Goal: Task Accomplishment & Management: Manage account settings

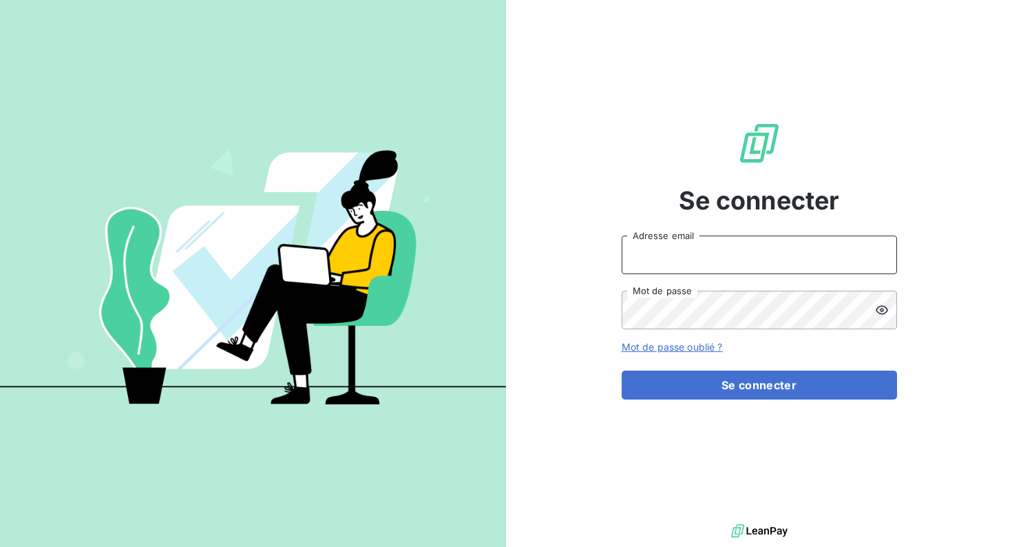
click at [714, 267] on input "Adresse email" at bounding box center [759, 255] width 275 height 39
click at [751, 483] on div "Se connecter Adresse email Mot de passe Mot de passe oublié ? Se connecter" at bounding box center [759, 260] width 275 height 521
click at [713, 271] on input "Adresse email" at bounding box center [759, 255] width 275 height 39
type input "florian@heypongo.com"
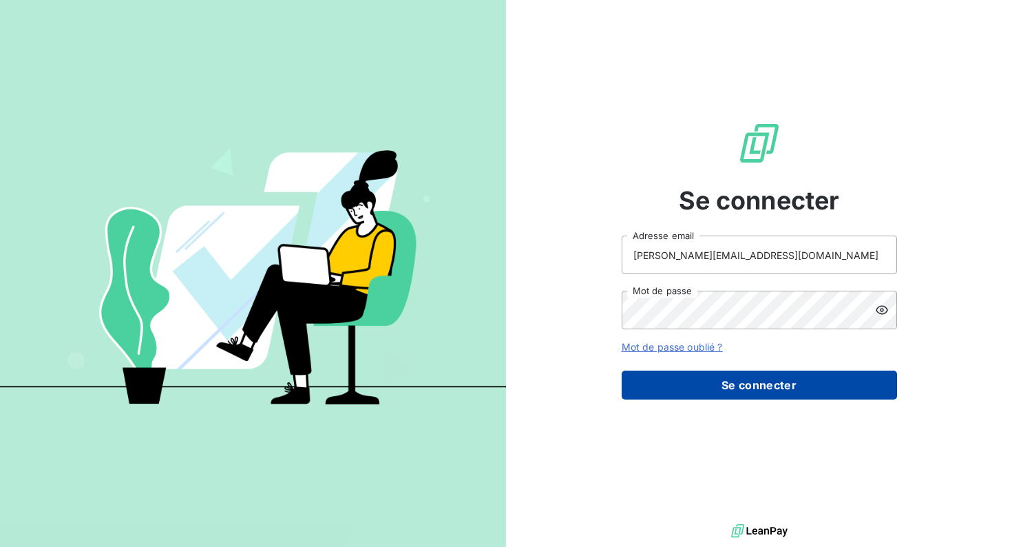
click at [707, 384] on button "Se connecter" at bounding box center [759, 385] width 275 height 29
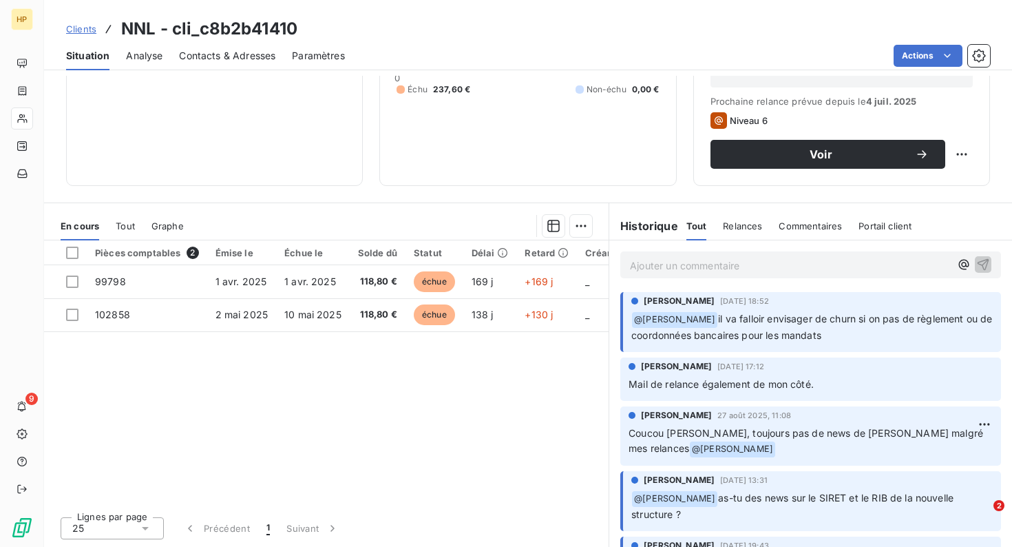
click at [684, 263] on p "Ajouter un commentaire ﻿" at bounding box center [790, 265] width 320 height 17
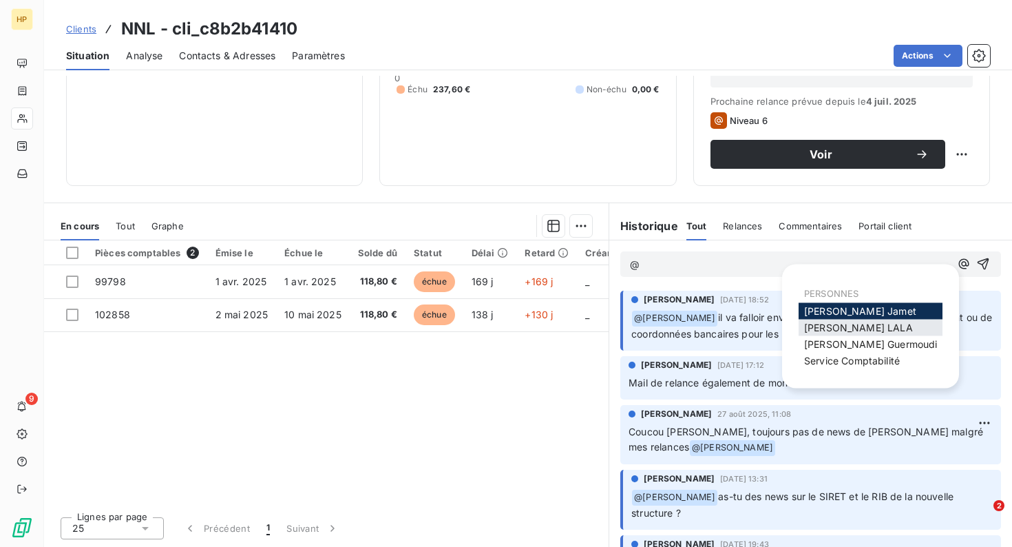
click at [874, 323] on div "Salomé LALA" at bounding box center [871, 328] width 144 height 17
click at [835, 324] on span "Salomé LALA" at bounding box center [858, 328] width 109 height 12
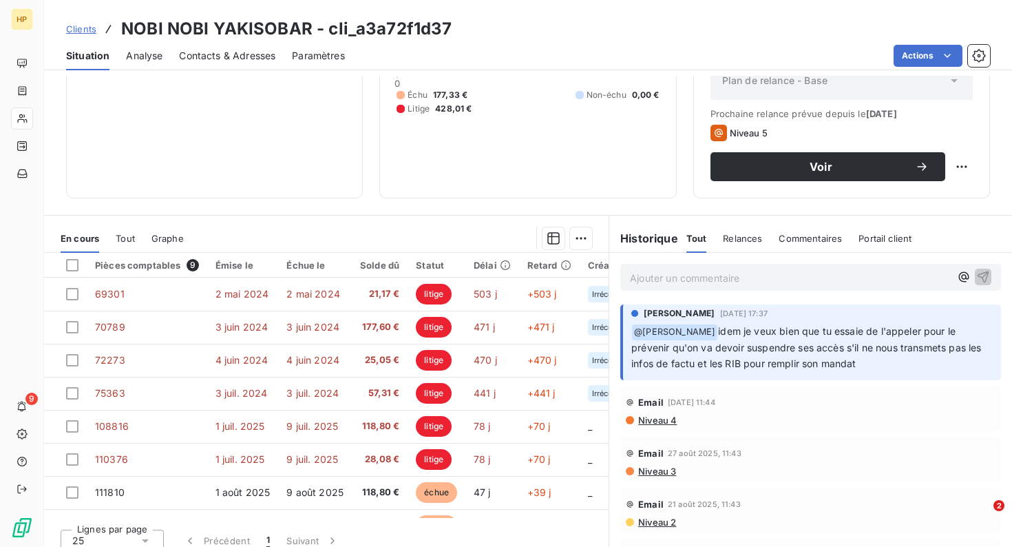
scroll to position [180, 0]
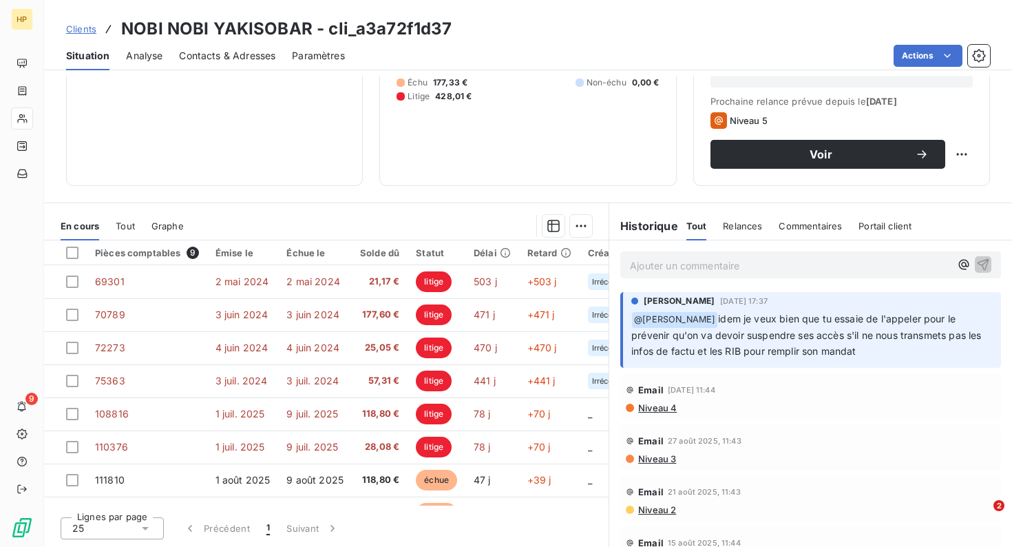
click at [714, 264] on p "Ajouter un commentaire ﻿" at bounding box center [790, 265] width 320 height 17
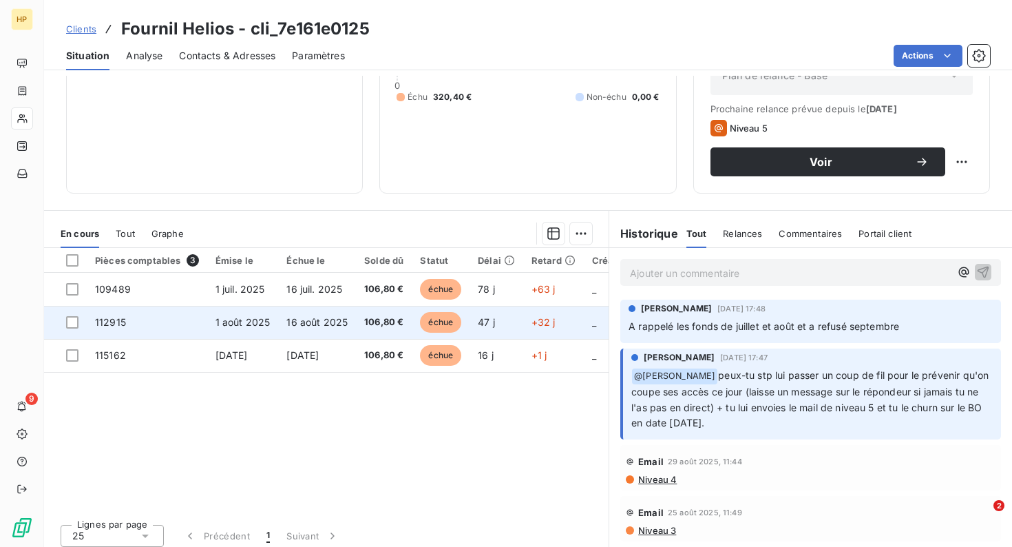
scroll to position [174, 0]
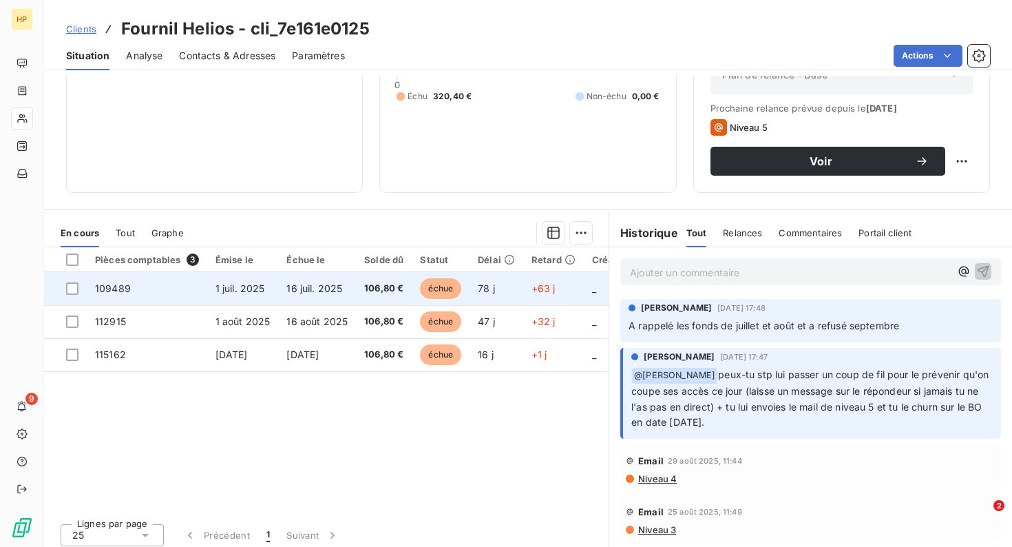
click at [304, 285] on span "16 juil. 2025" at bounding box center [315, 288] width 56 height 12
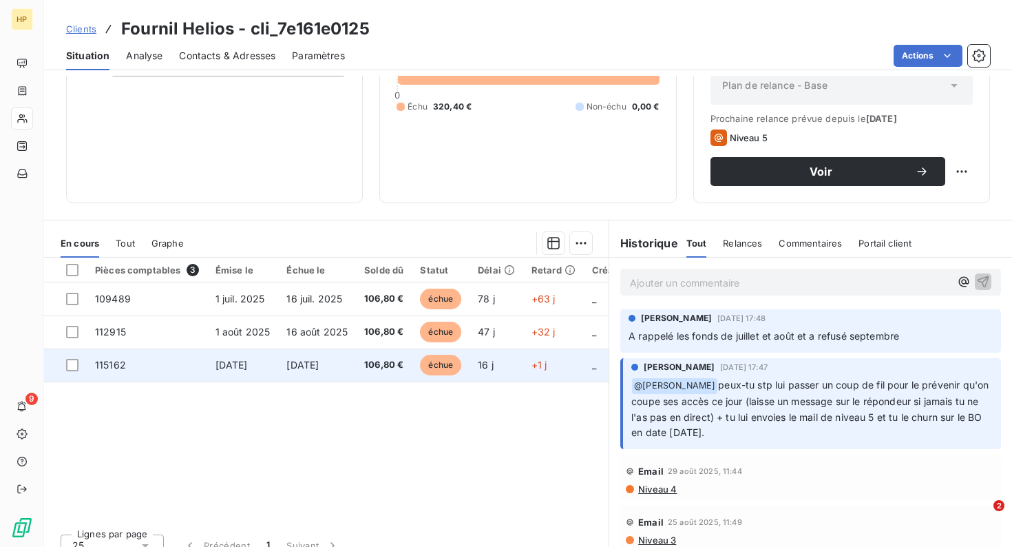
scroll to position [180, 0]
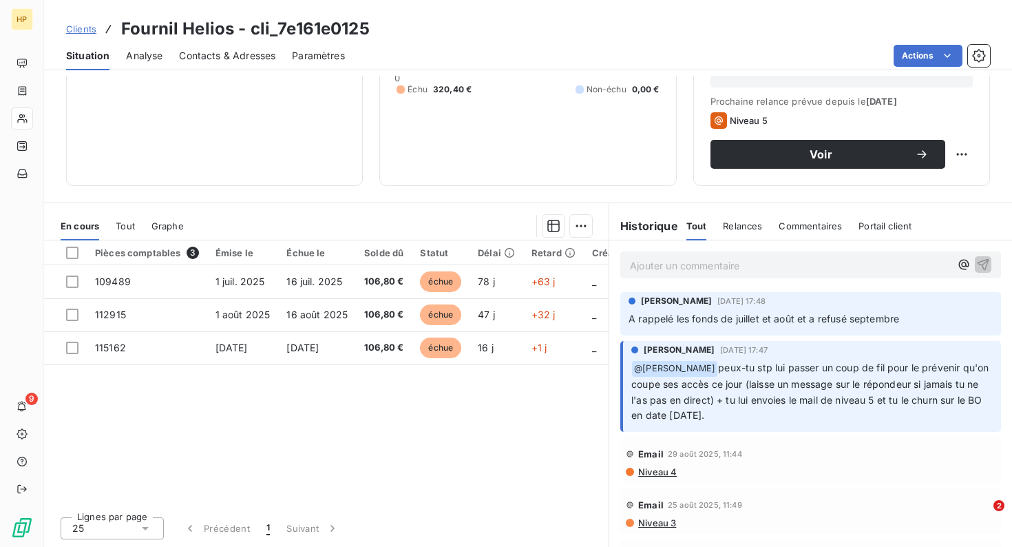
click at [677, 267] on p "Ajouter un commentaire ﻿" at bounding box center [790, 265] width 320 height 17
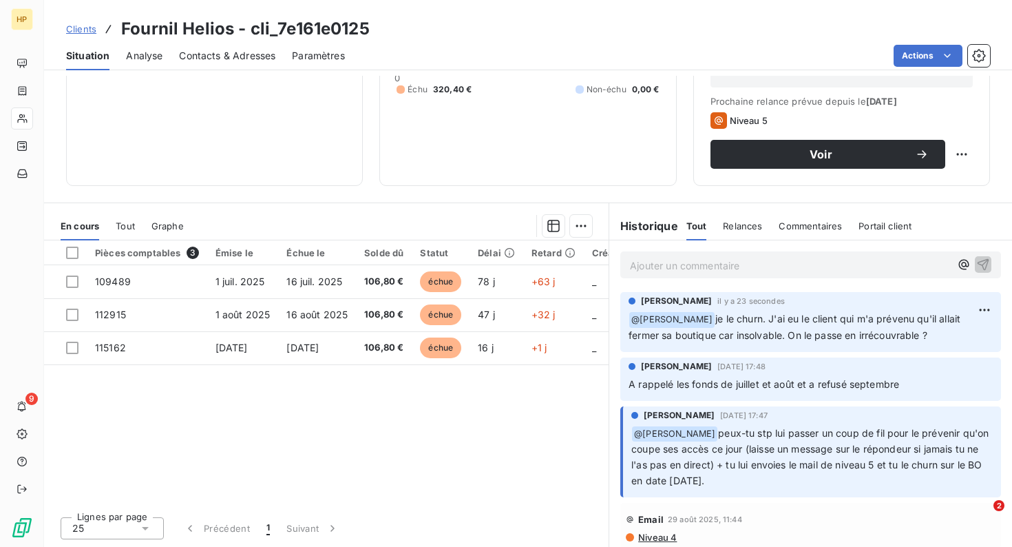
click at [747, 267] on p "Ajouter un commentaire ﻿" at bounding box center [790, 265] width 320 height 17
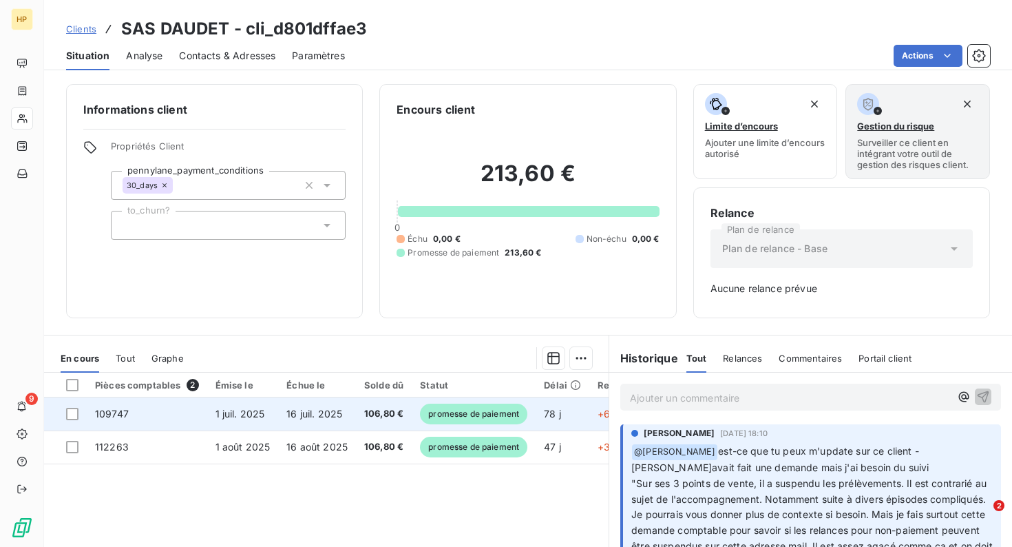
click at [287, 417] on span "16 juil. 2025" at bounding box center [315, 414] width 56 height 12
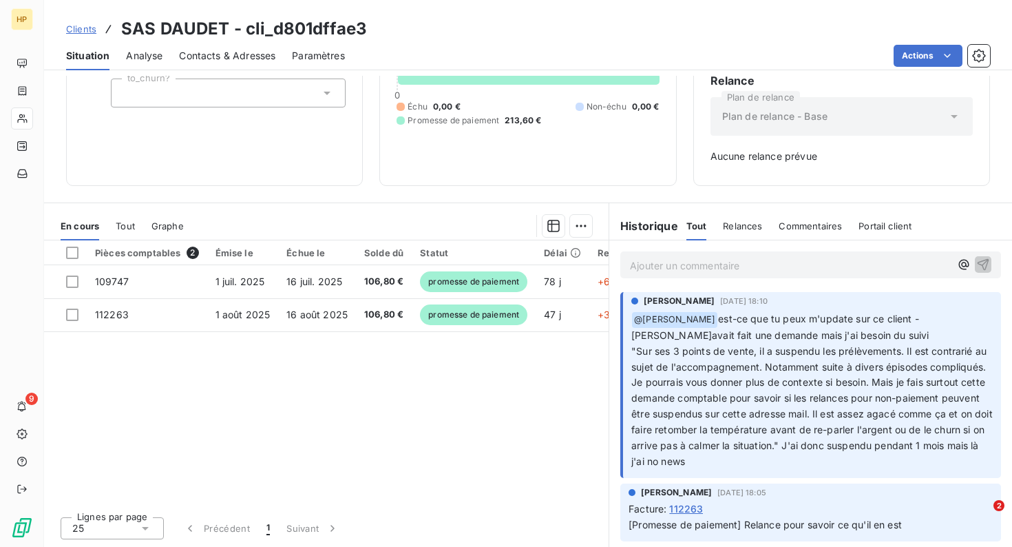
click at [739, 269] on p "Ajouter un commentaire ﻿" at bounding box center [790, 265] width 320 height 17
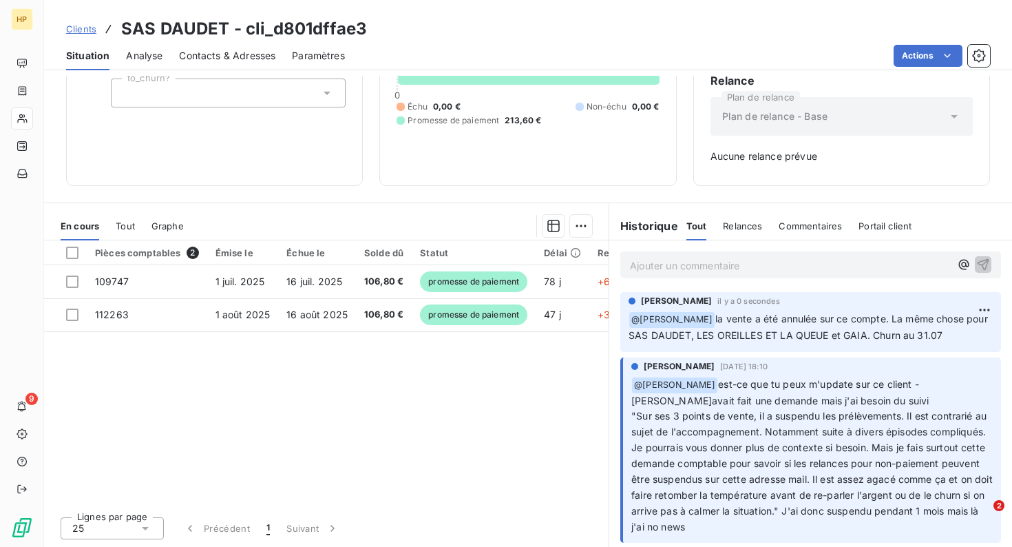
click at [680, 262] on p "Ajouter un commentaire ﻿" at bounding box center [790, 265] width 320 height 17
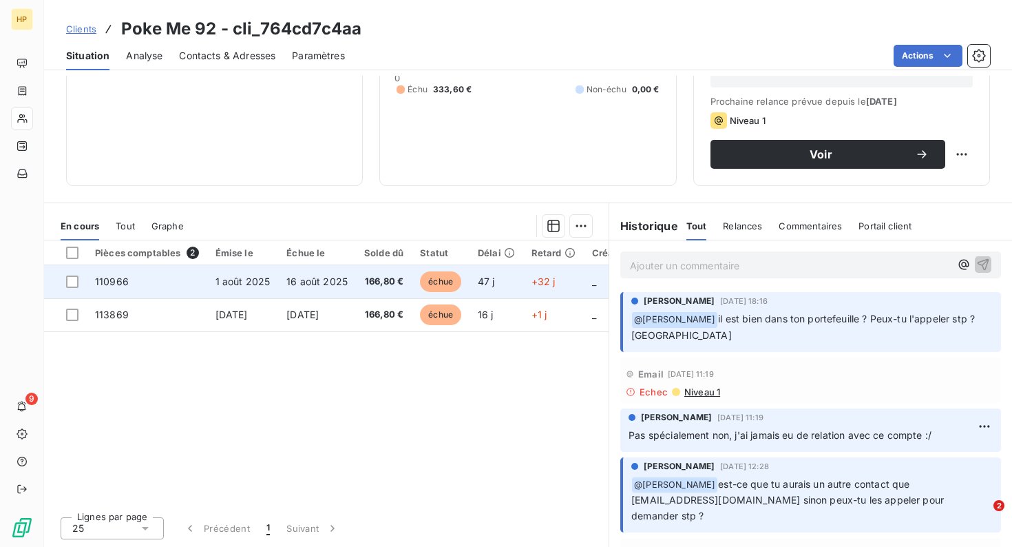
click at [319, 284] on span "16 août 2025" at bounding box center [317, 281] width 61 height 12
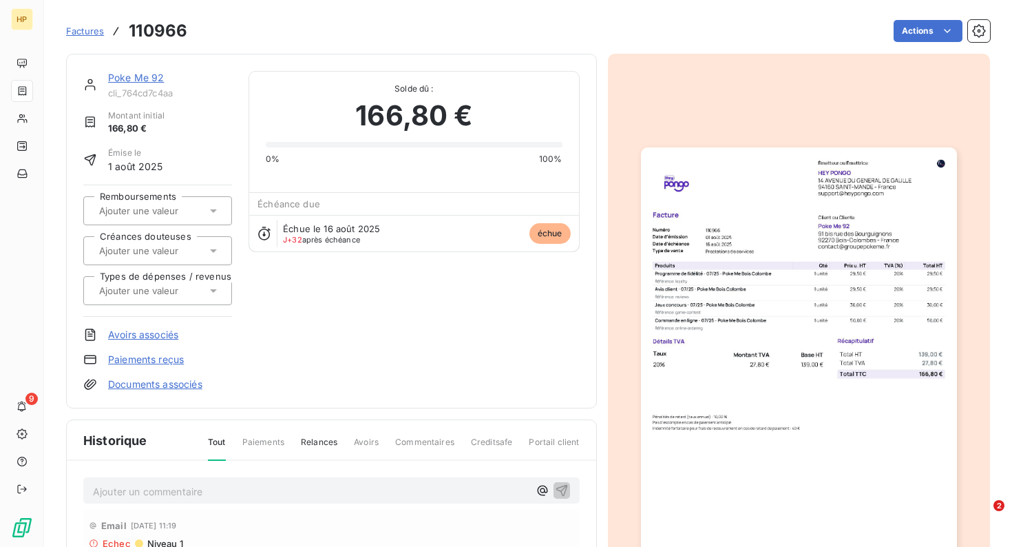
scroll to position [1, 0]
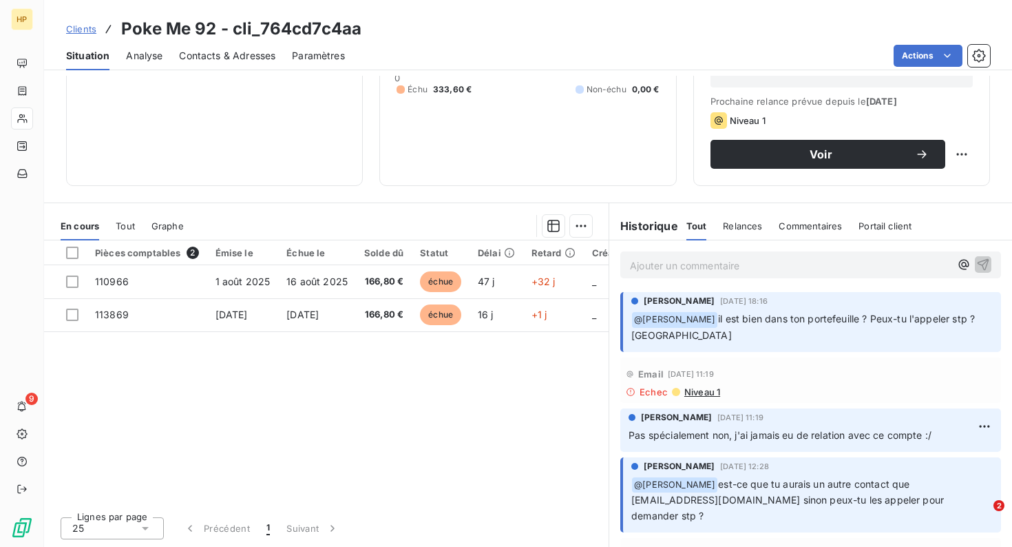
click at [767, 265] on p "Ajouter un commentaire ﻿" at bounding box center [790, 265] width 320 height 17
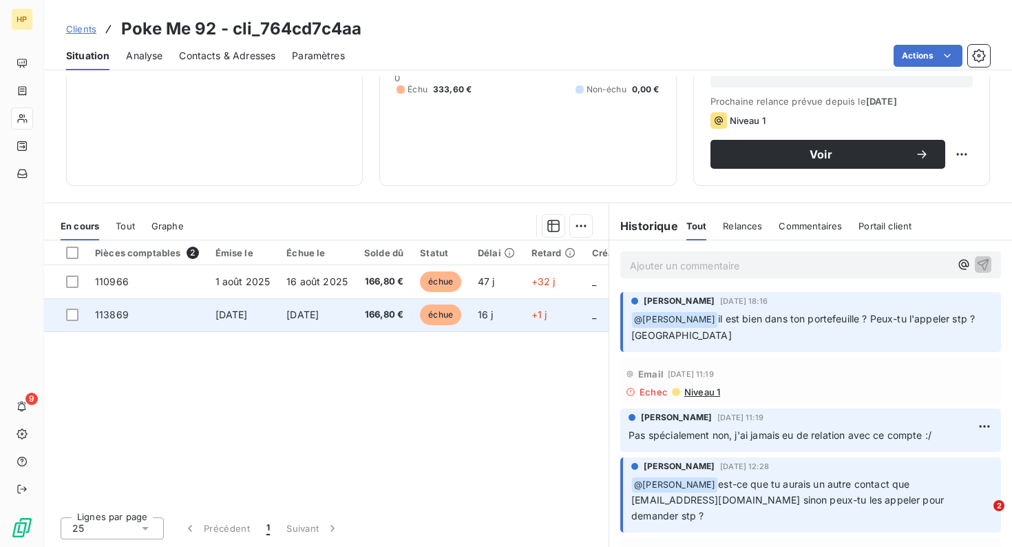
click at [225, 302] on td "1 sept. 2025" at bounding box center [243, 314] width 72 height 33
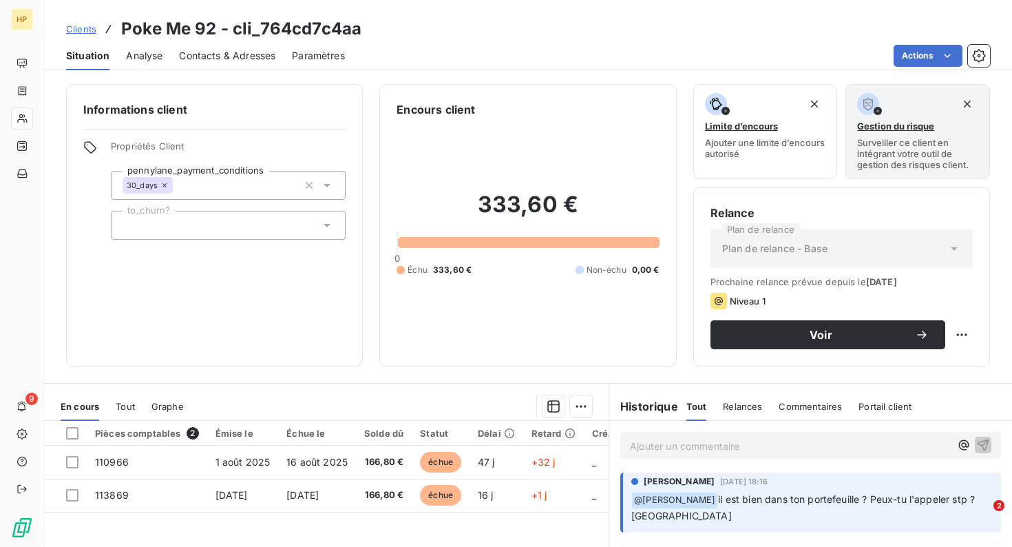
click at [673, 441] on p "Ajouter un commentaire ﻿" at bounding box center [790, 445] width 320 height 17
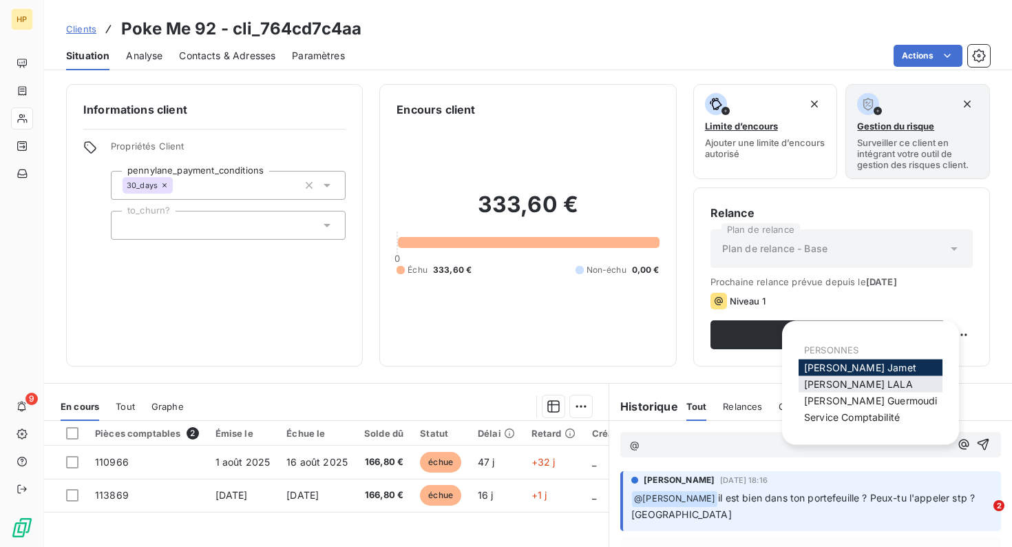
click at [837, 382] on span "Salomé LALA" at bounding box center [858, 384] width 109 height 12
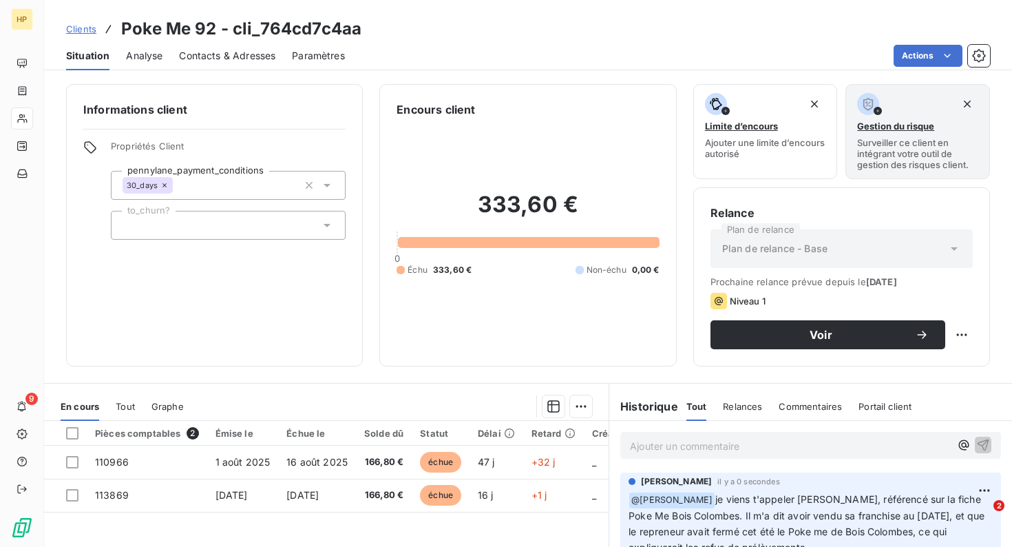
click at [705, 443] on p "Ajouter un commentaire ﻿" at bounding box center [790, 445] width 320 height 17
click at [751, 448] on p "Ajouter un commentaire ﻿" at bounding box center [790, 445] width 320 height 17
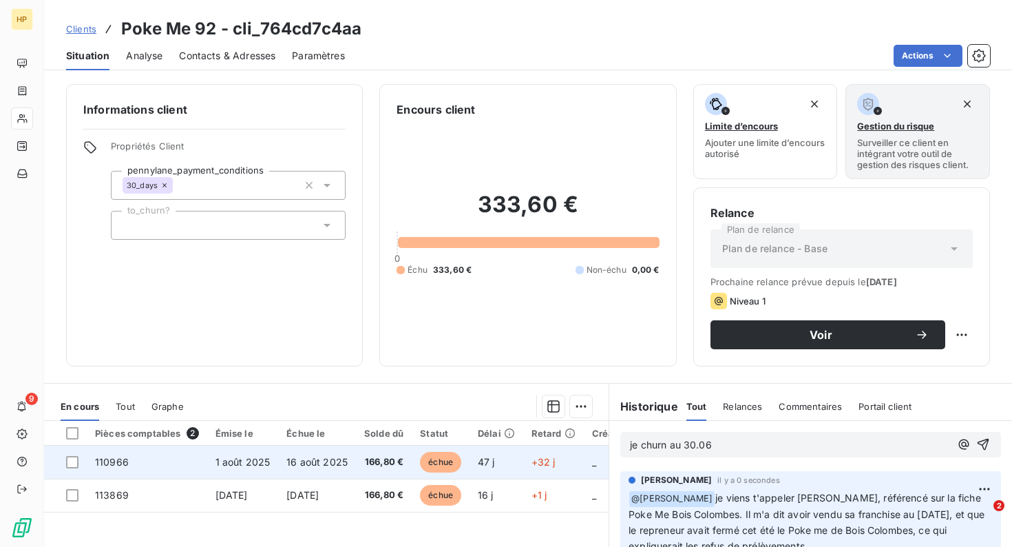
click at [246, 473] on td "1 août 2025" at bounding box center [243, 462] width 72 height 33
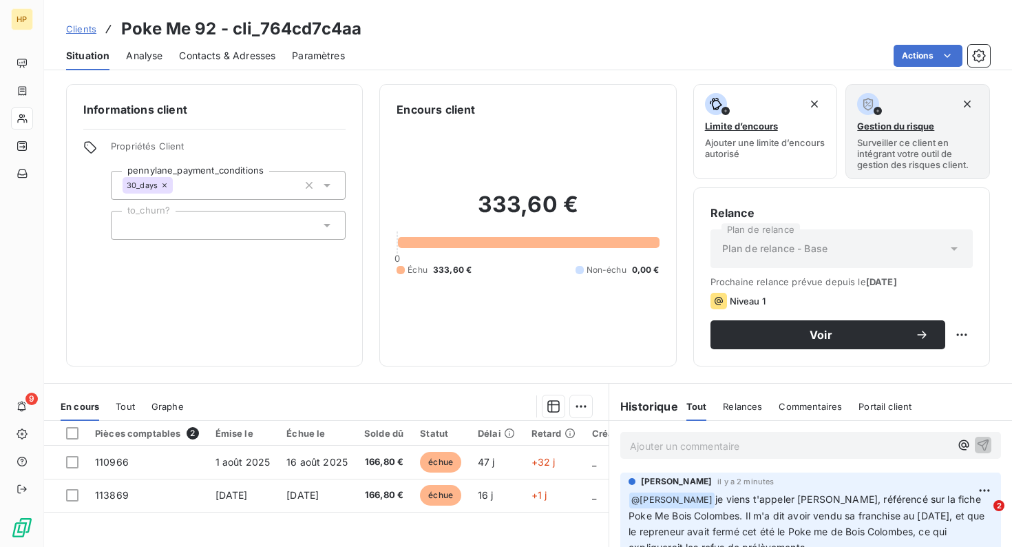
click at [718, 443] on p "Ajouter un commentaire ﻿" at bounding box center [790, 445] width 320 height 17
click at [956, 436] on button "button" at bounding box center [964, 444] width 17 height 17
click at [691, 442] on p "je churn" at bounding box center [790, 445] width 320 height 16
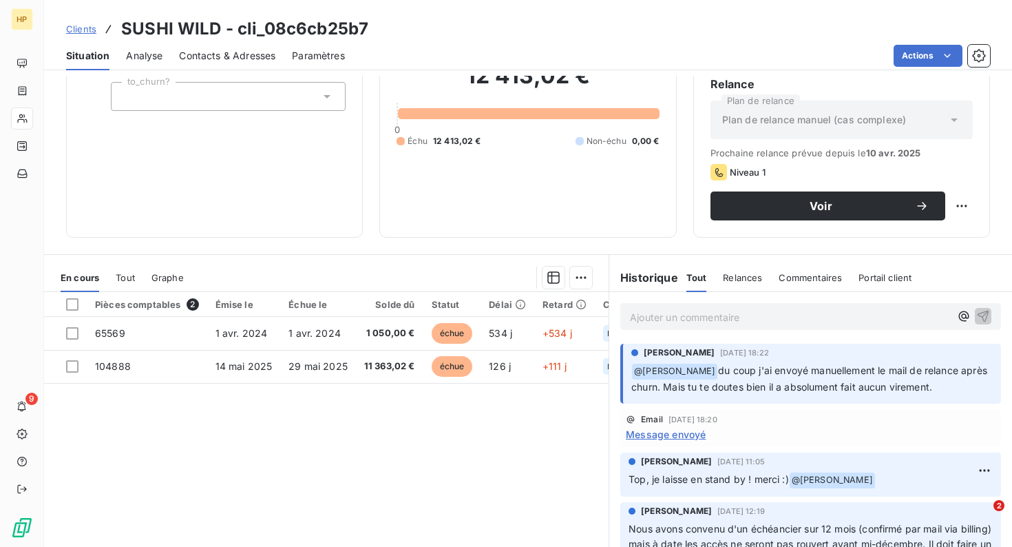
scroll to position [127, 0]
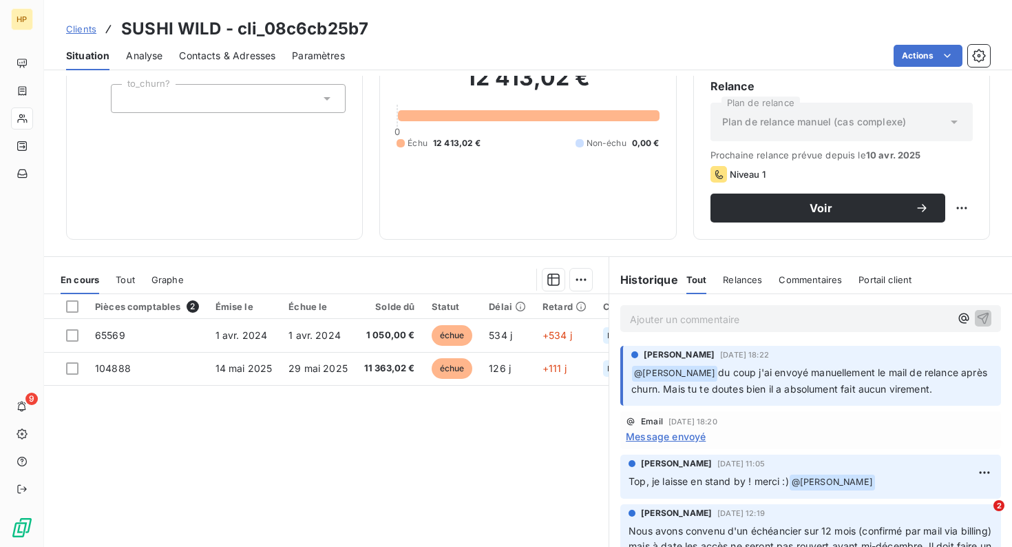
click at [670, 319] on p "Ajouter un commentaire ﻿" at bounding box center [790, 319] width 320 height 17
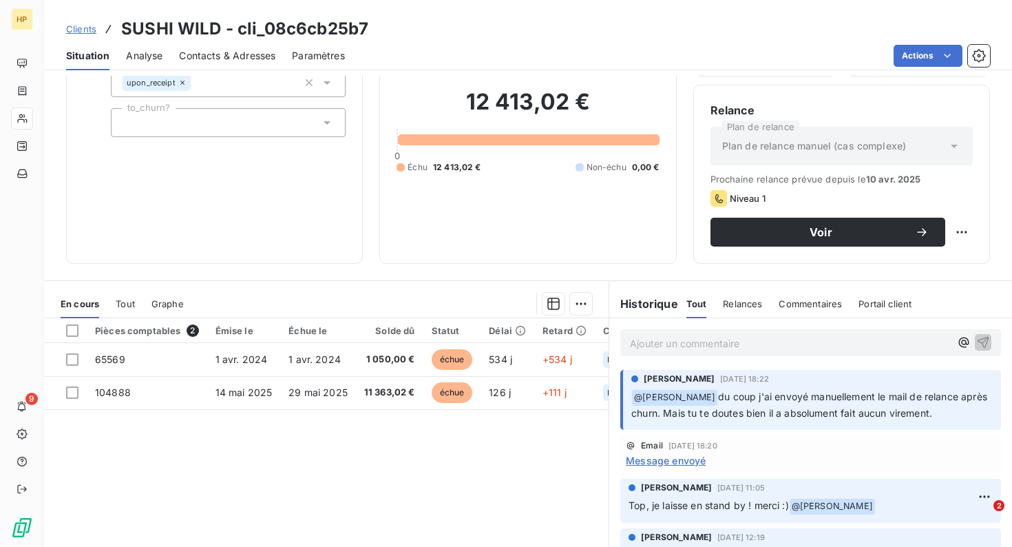
scroll to position [108, 0]
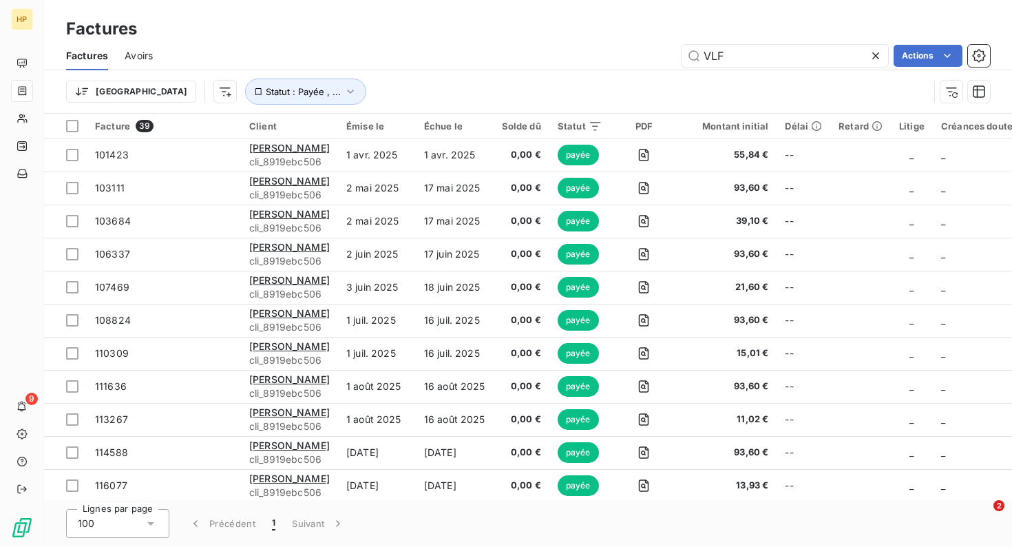
click at [880, 55] on icon at bounding box center [876, 56] width 14 height 14
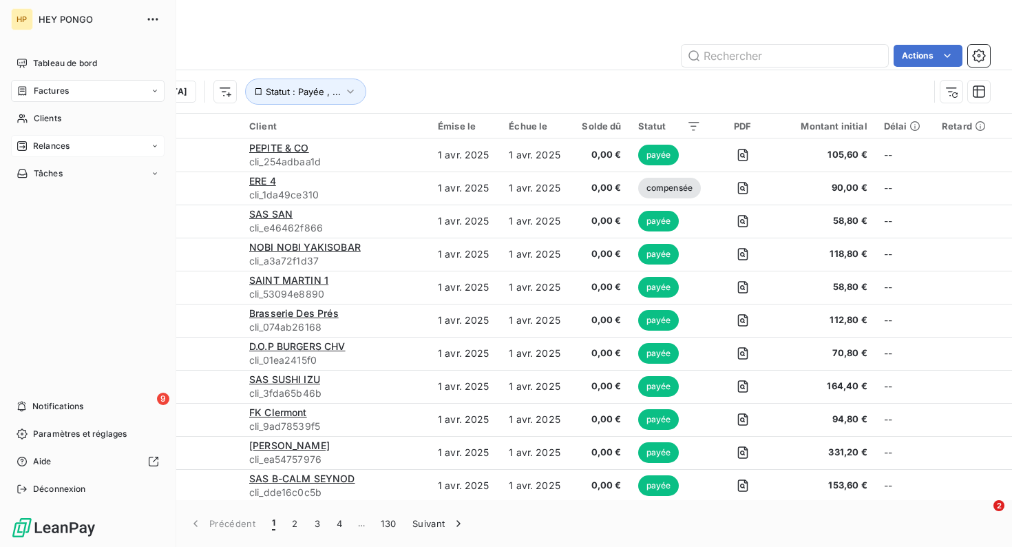
click at [48, 149] on span "Relances" at bounding box center [51, 146] width 37 height 12
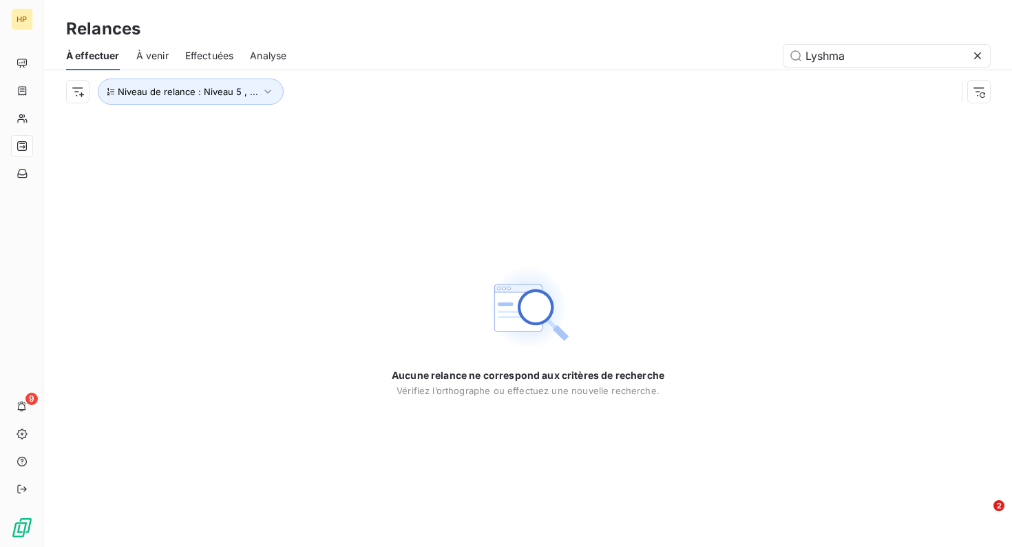
click at [982, 54] on icon at bounding box center [978, 56] width 14 height 14
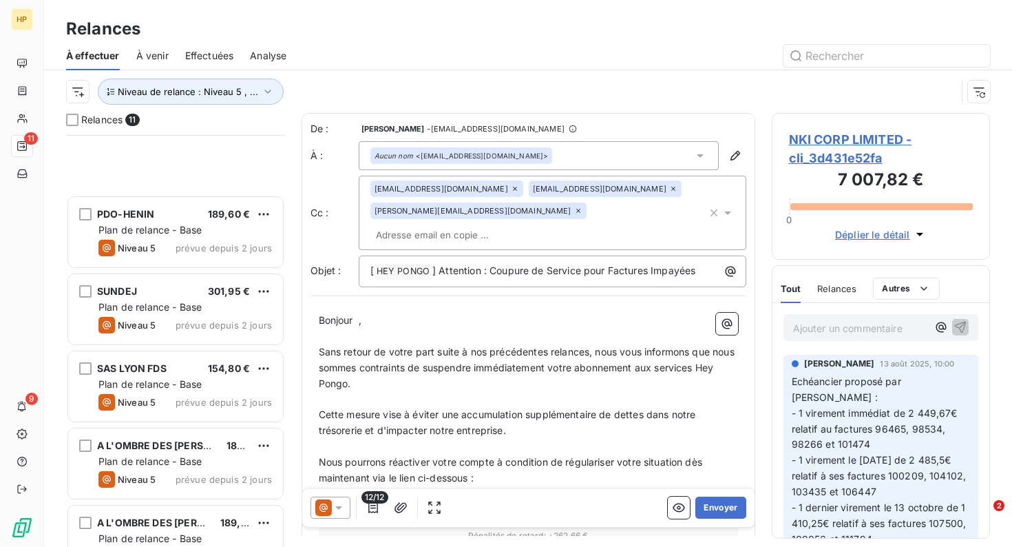
scroll to position [437, 0]
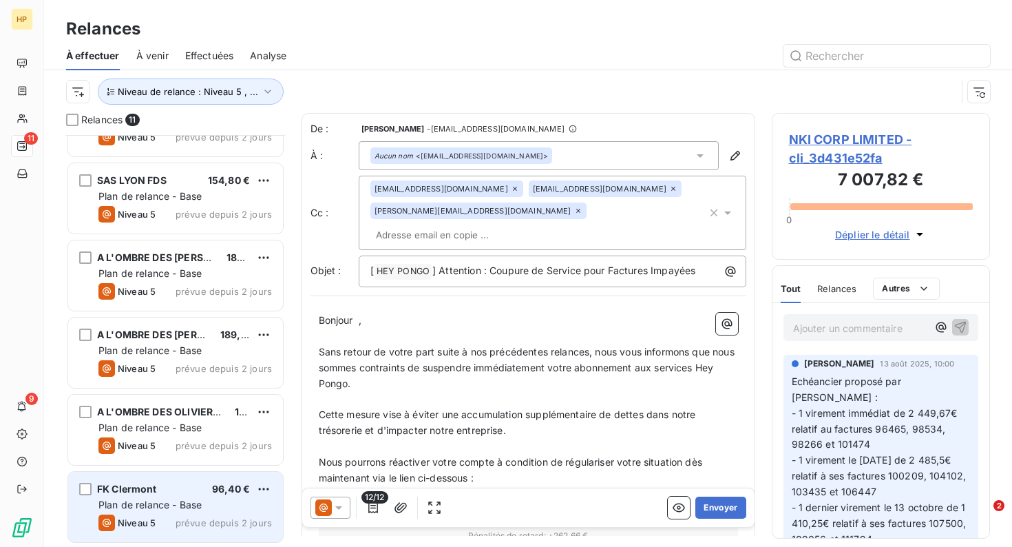
click at [184, 508] on span "Plan de relance - Base" at bounding box center [149, 505] width 103 height 12
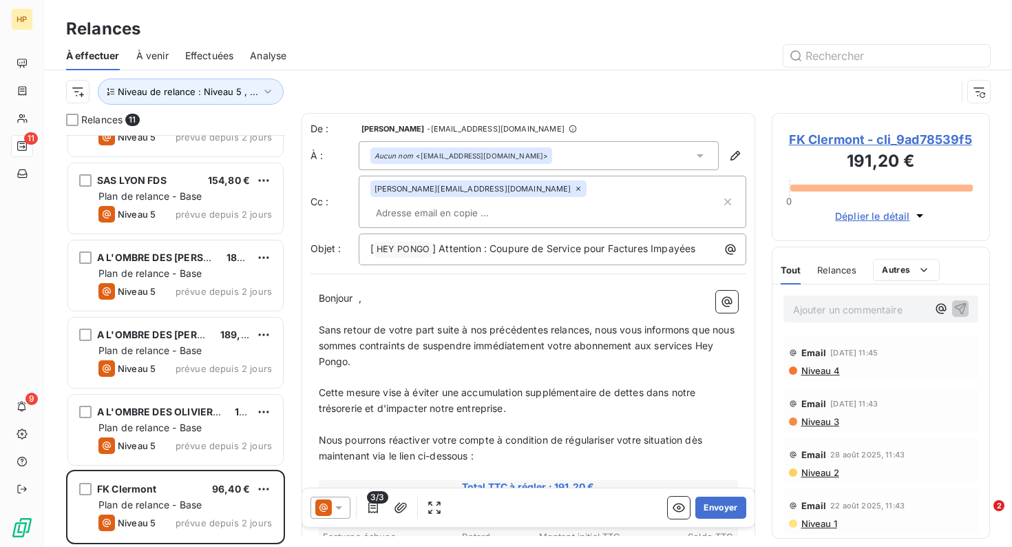
click at [821, 142] on span "FK Clermont - cli_9ad78539f5" at bounding box center [881, 139] width 185 height 19
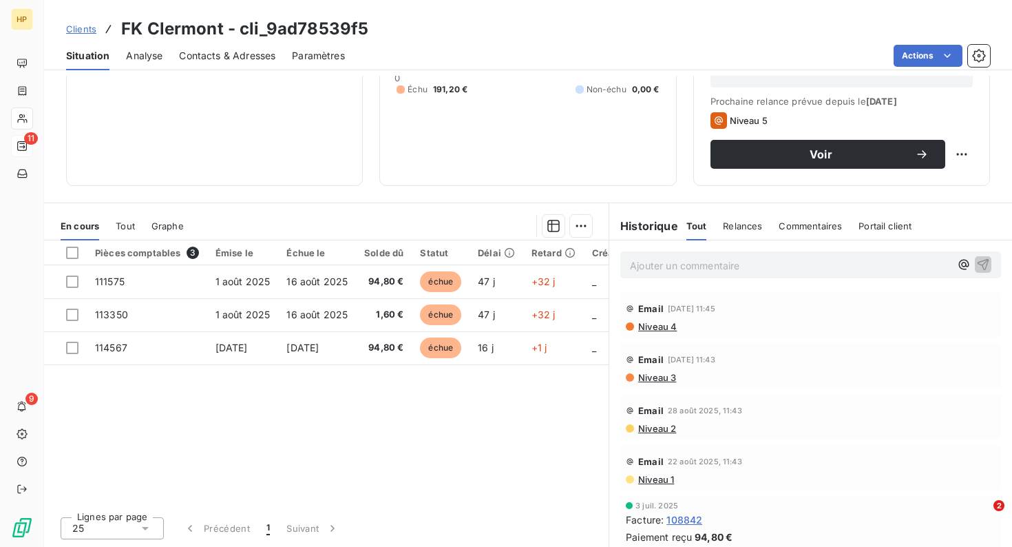
scroll to position [177, 0]
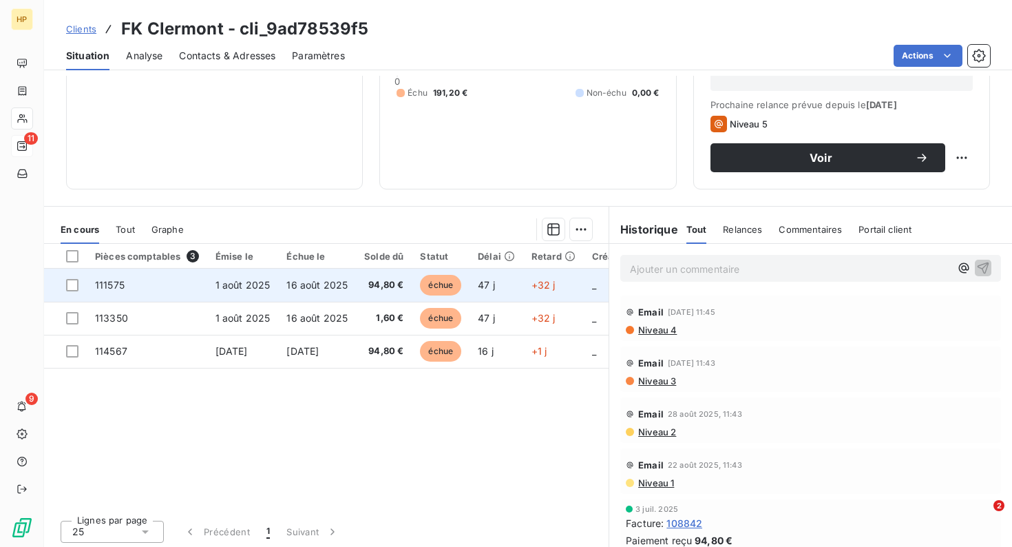
click at [306, 293] on td "16 août 2025" at bounding box center [317, 285] width 78 height 33
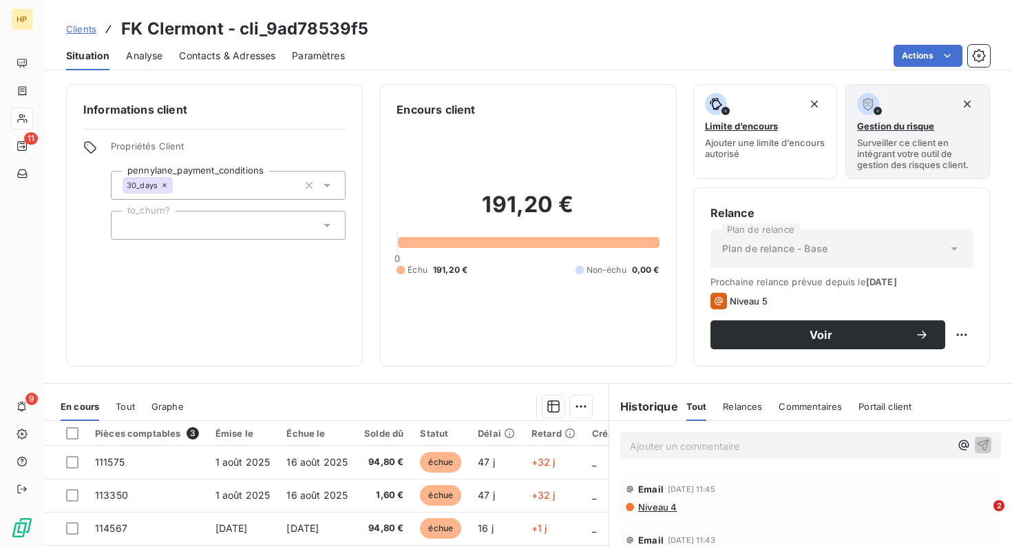
scroll to position [180, 0]
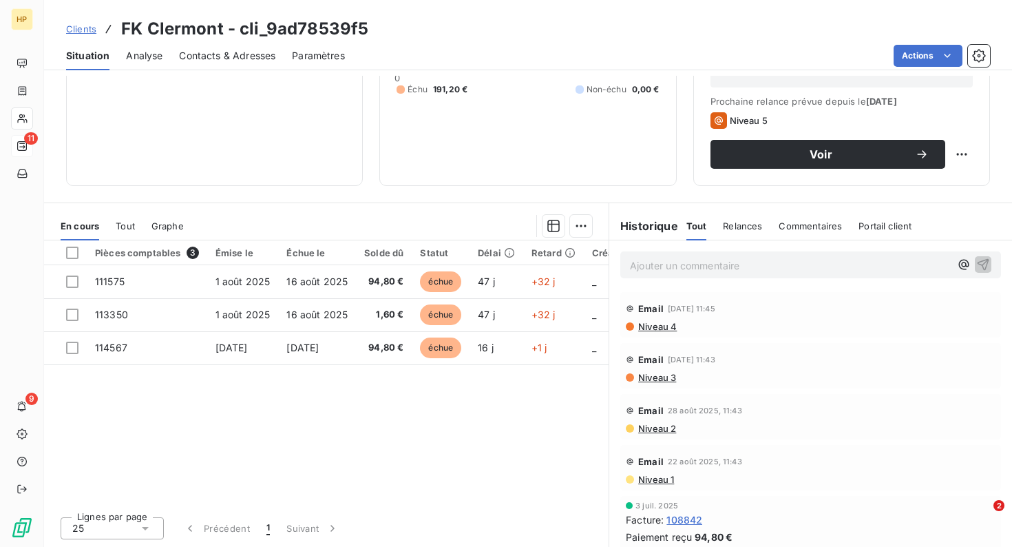
click at [774, 259] on p "Ajouter un commentaire ﻿" at bounding box center [790, 265] width 320 height 17
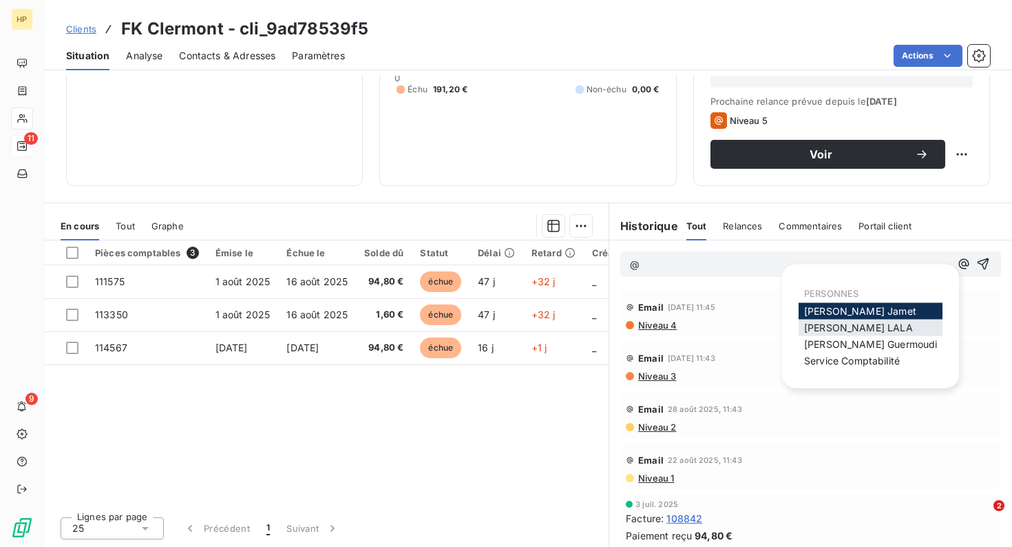
click at [846, 331] on span "Salomé LALA" at bounding box center [858, 328] width 109 height 12
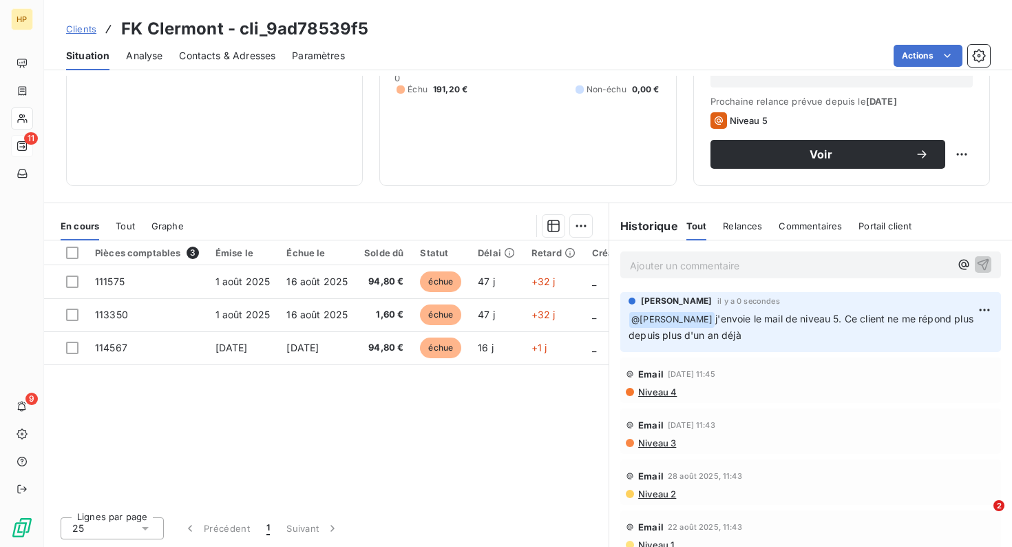
scroll to position [0, 0]
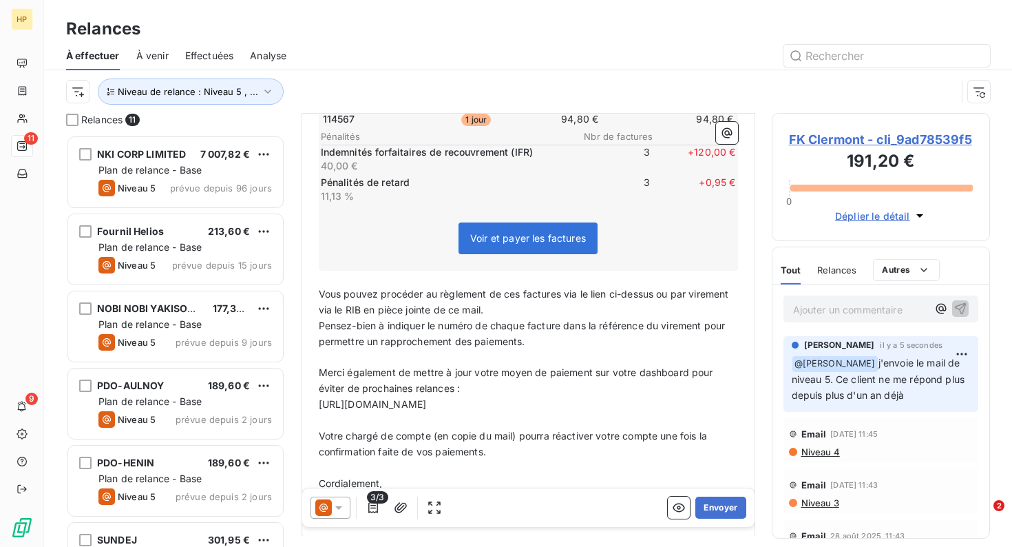
scroll to position [510, 0]
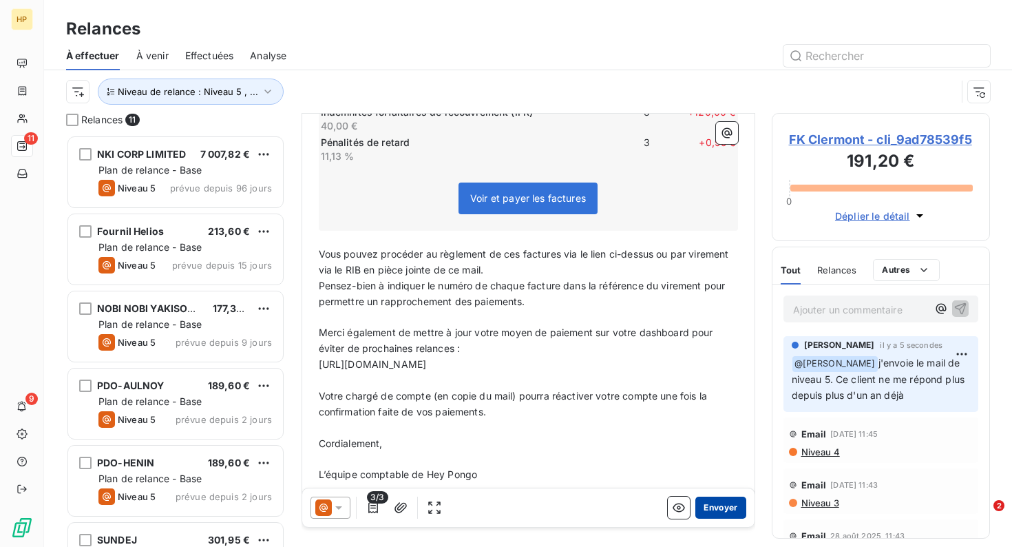
click at [724, 510] on button "Envoyer" at bounding box center [721, 508] width 50 height 22
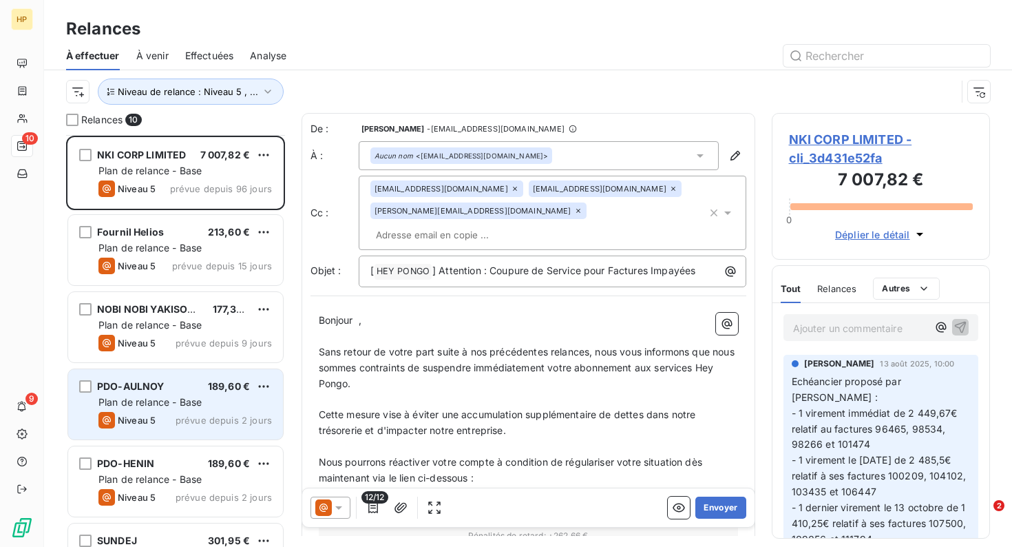
scroll to position [360, 0]
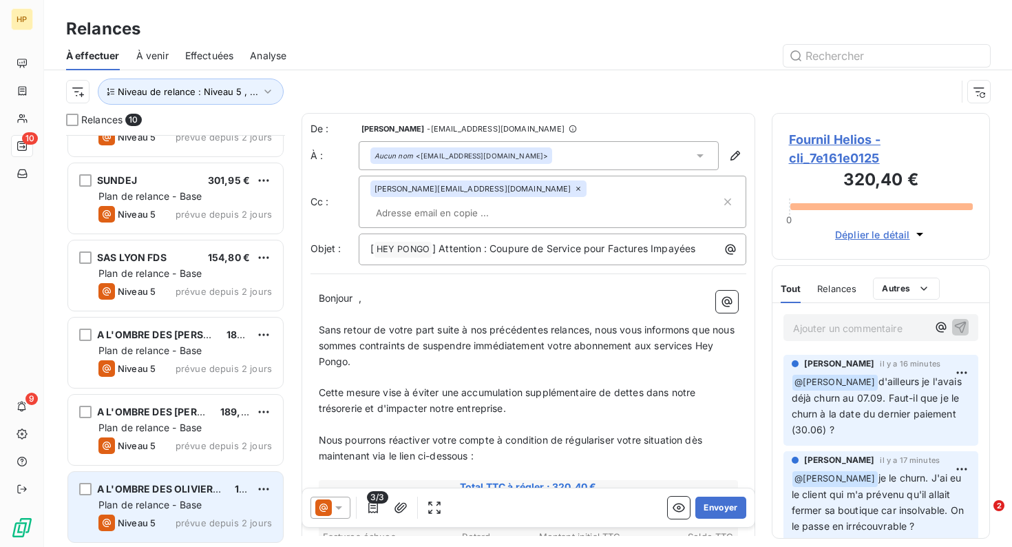
click at [157, 508] on span "Plan de relance - Base" at bounding box center [149, 505] width 103 height 12
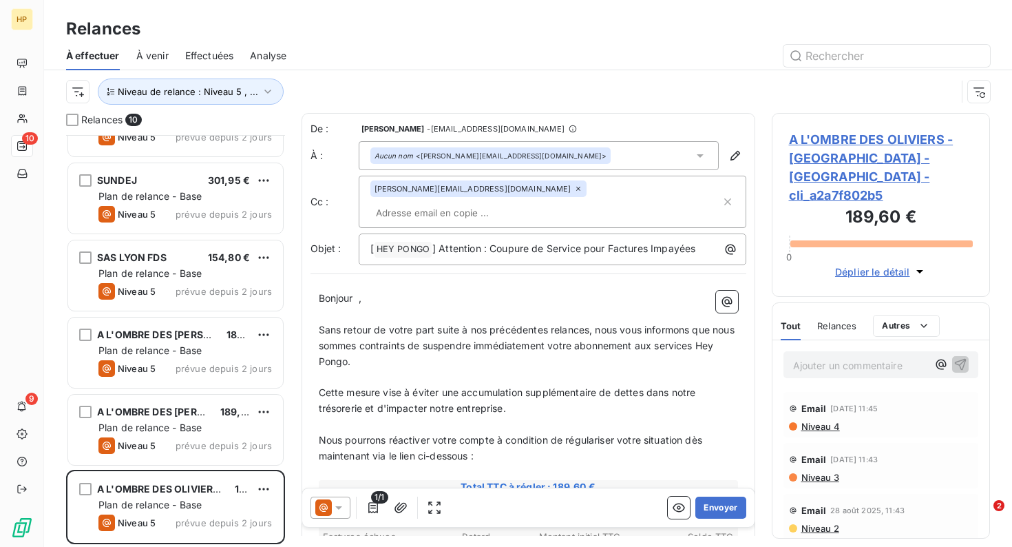
scroll to position [10, 0]
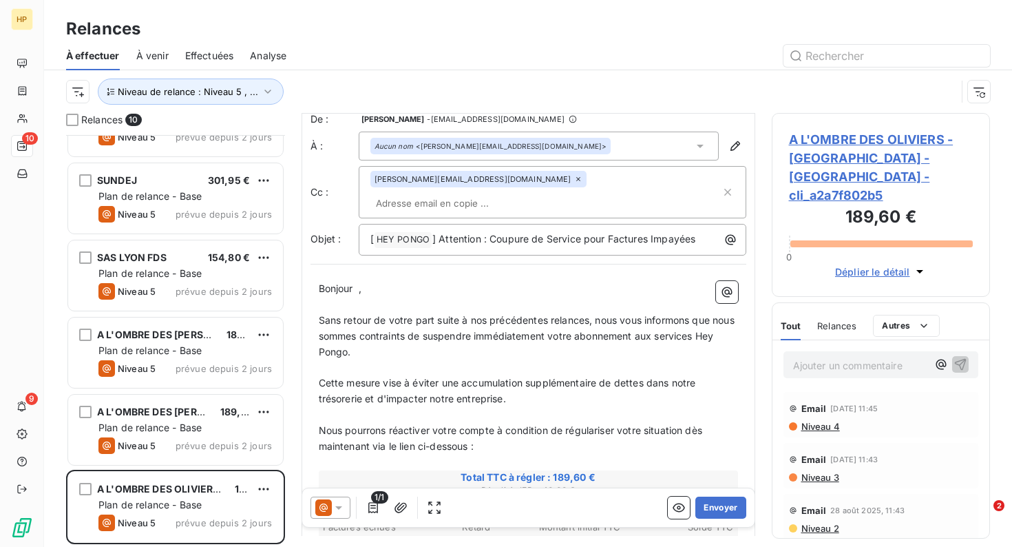
click at [859, 156] on span "A L'OMBRE DES OLIVIERS - [GEOGRAPHIC_DATA] - [GEOGRAPHIC_DATA] - cli_a2a7f802b5" at bounding box center [881, 167] width 185 height 74
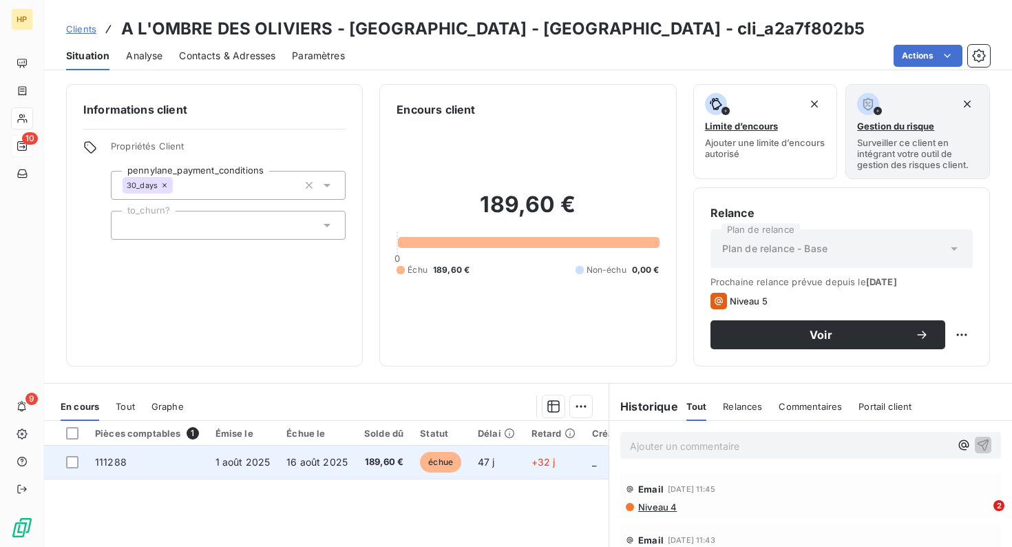
click at [323, 464] on span "16 août 2025" at bounding box center [317, 462] width 61 height 12
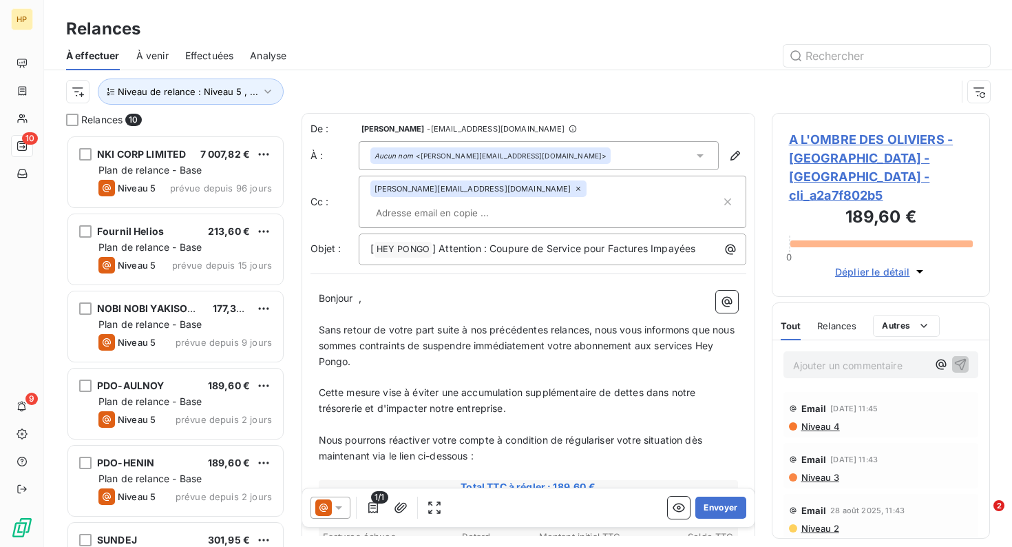
scroll to position [360, 0]
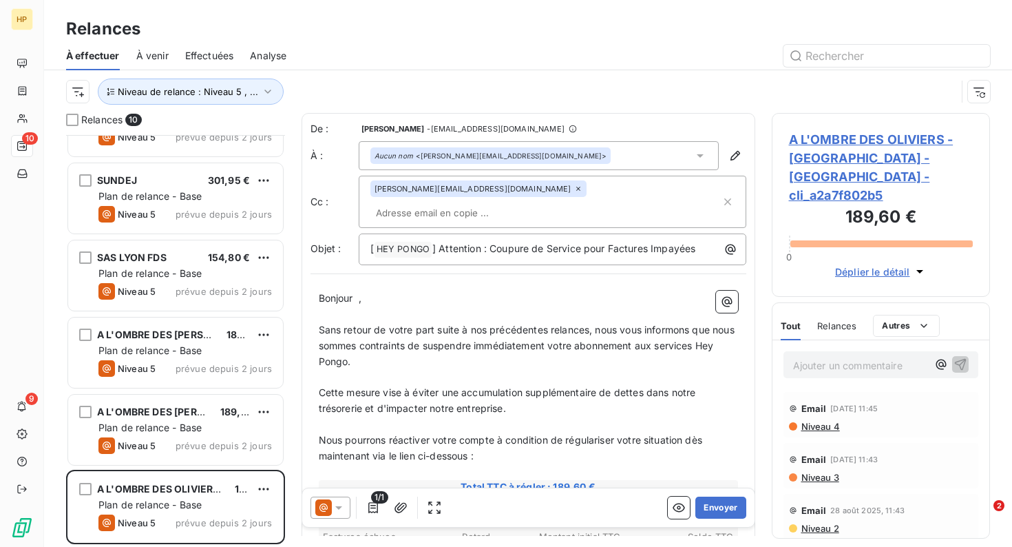
click at [821, 145] on span "A L'OMBRE DES OLIVIERS - [GEOGRAPHIC_DATA] - [GEOGRAPHIC_DATA] - cli_a2a7f802b5" at bounding box center [881, 167] width 185 height 74
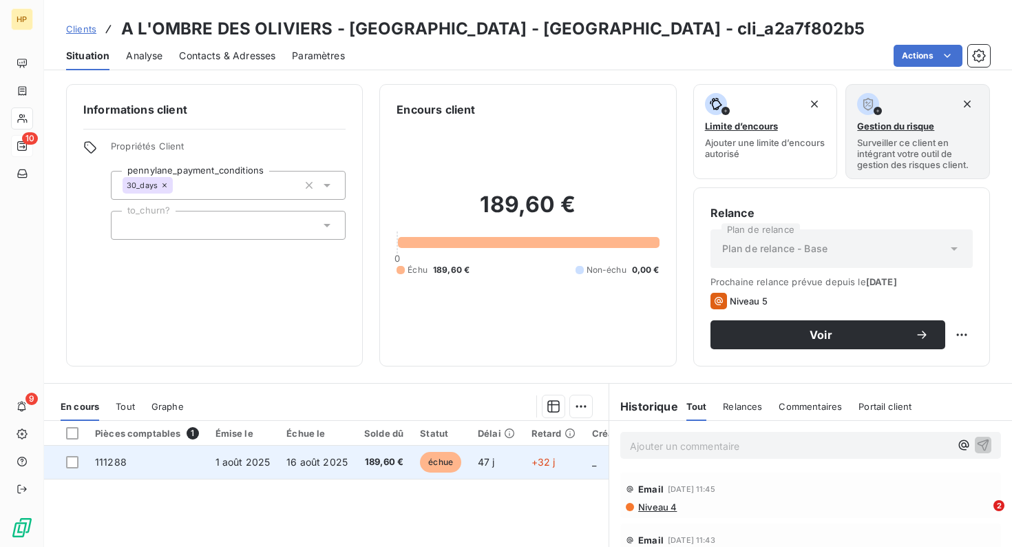
click at [260, 456] on span "1 août 2025" at bounding box center [243, 462] width 55 height 12
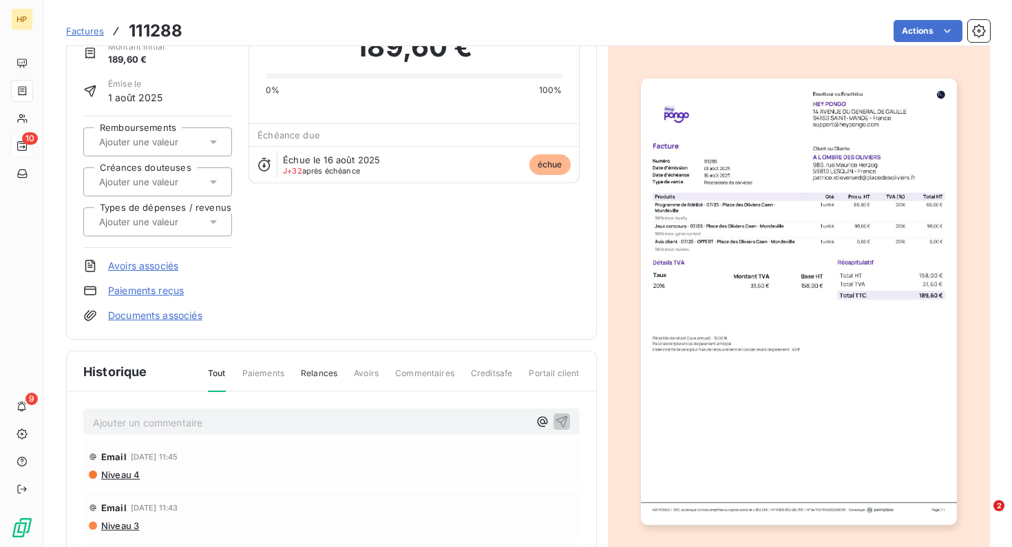
scroll to position [75, 0]
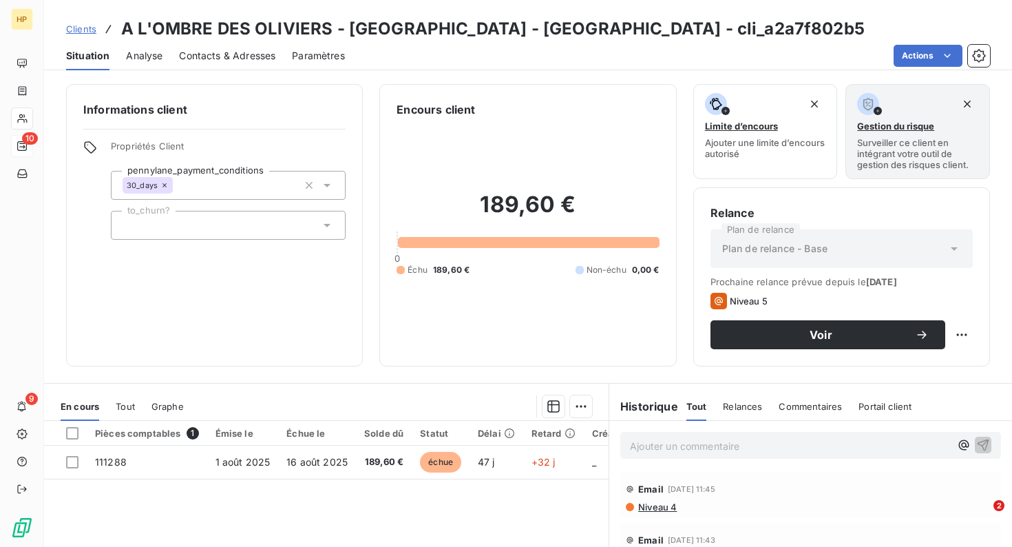
scroll to position [131, 0]
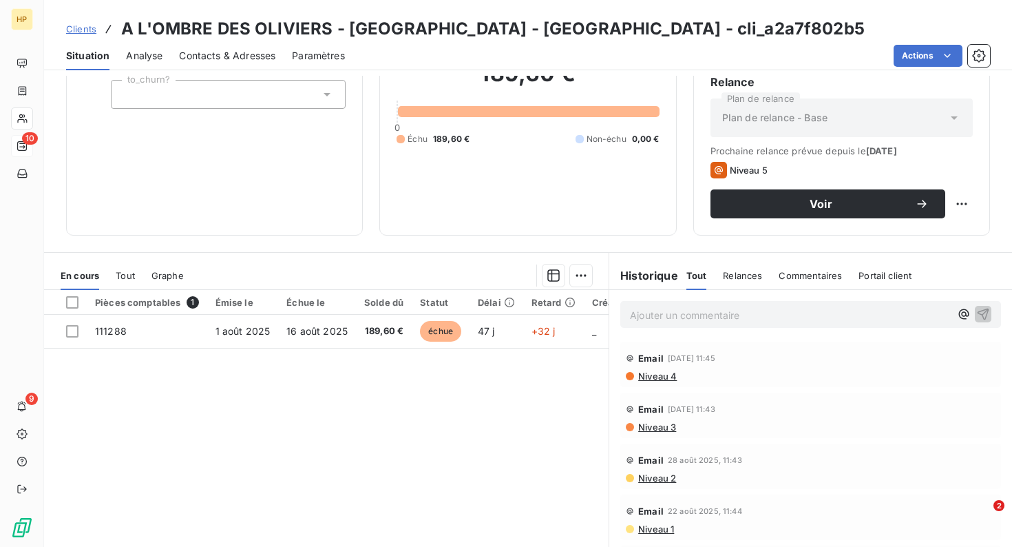
click at [705, 325] on div "Ajouter un commentaire ﻿" at bounding box center [811, 314] width 381 height 27
click at [696, 313] on p "Ajouter un commentaire ﻿" at bounding box center [790, 314] width 320 height 17
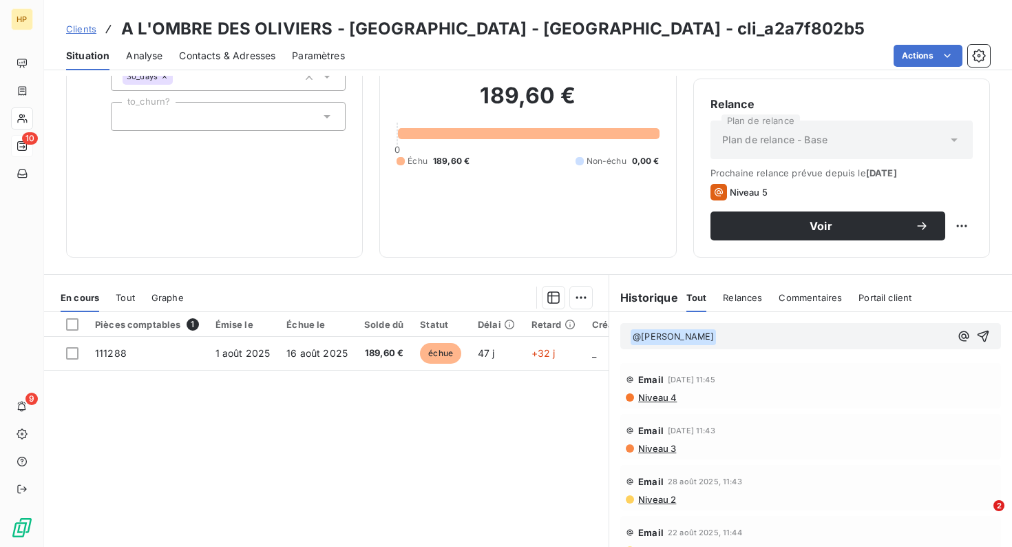
scroll to position [125, 0]
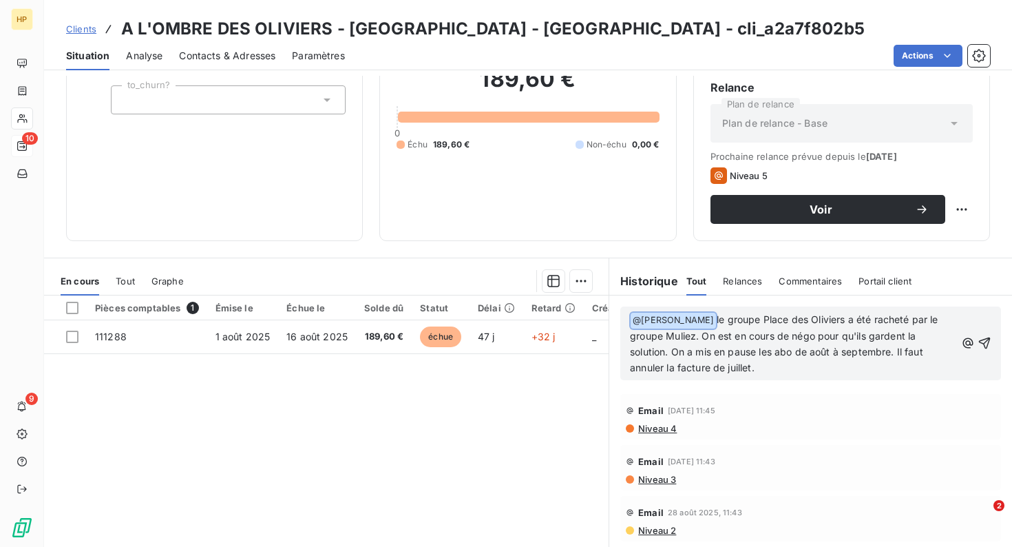
drag, startPoint x: 762, startPoint y: 365, endPoint x: 606, endPoint y: 300, distance: 168.8
click at [606, 300] on div "En cours Tout Graphe Pièces comptables 1 Émise le Échue le Solde dû Statut Déla…" at bounding box center [528, 430] width 968 height 344
copy p "﻿ @ Salomé LALA ﻿ le groupe Place des Oliviers a été racheté par le groupe Muli…"
click at [806, 372] on p "﻿ @ Salomé LALA ﻿ le groupe Place des Oliviers a été racheté par le groupe Muli…" at bounding box center [793, 344] width 326 height 64
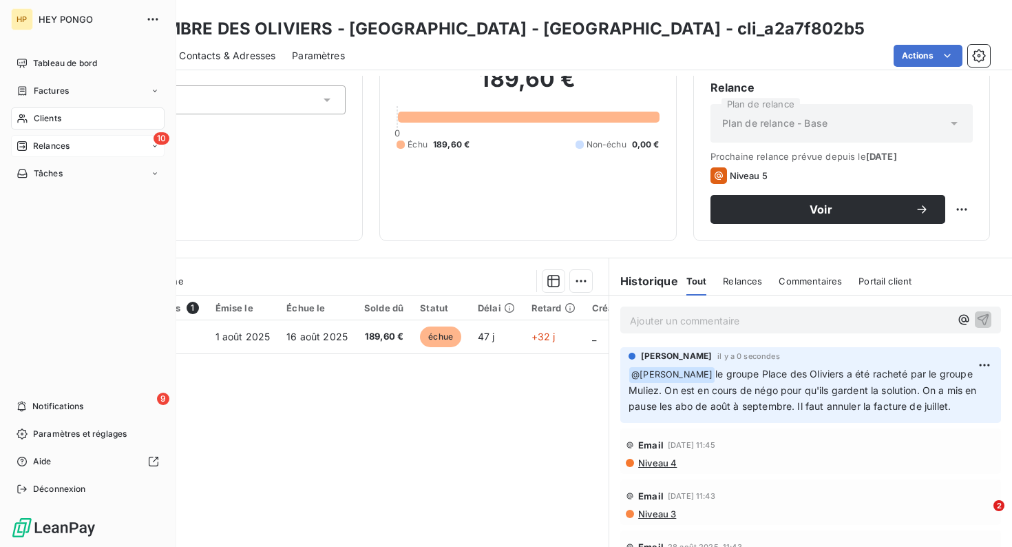
click at [27, 147] on icon at bounding box center [22, 145] width 11 height 11
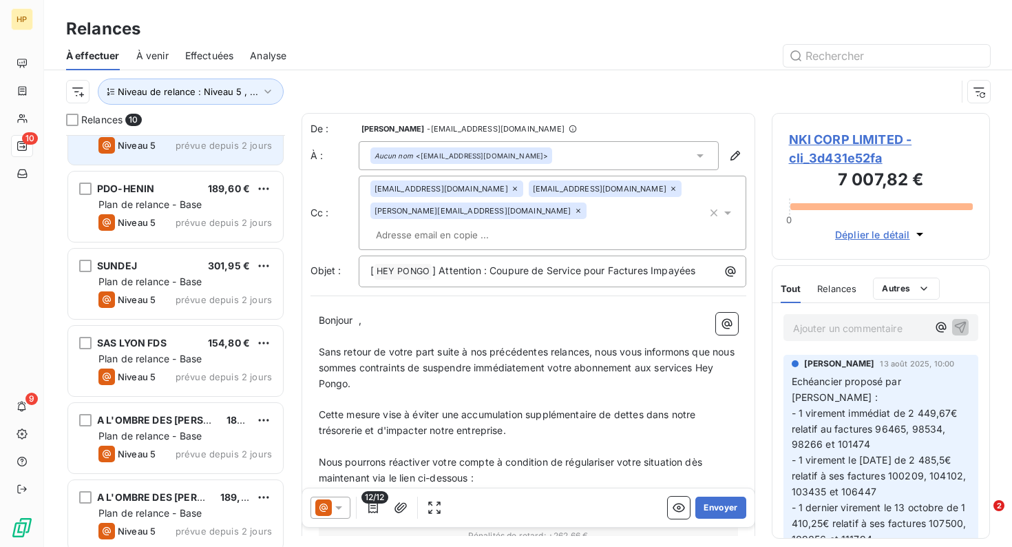
scroll to position [360, 0]
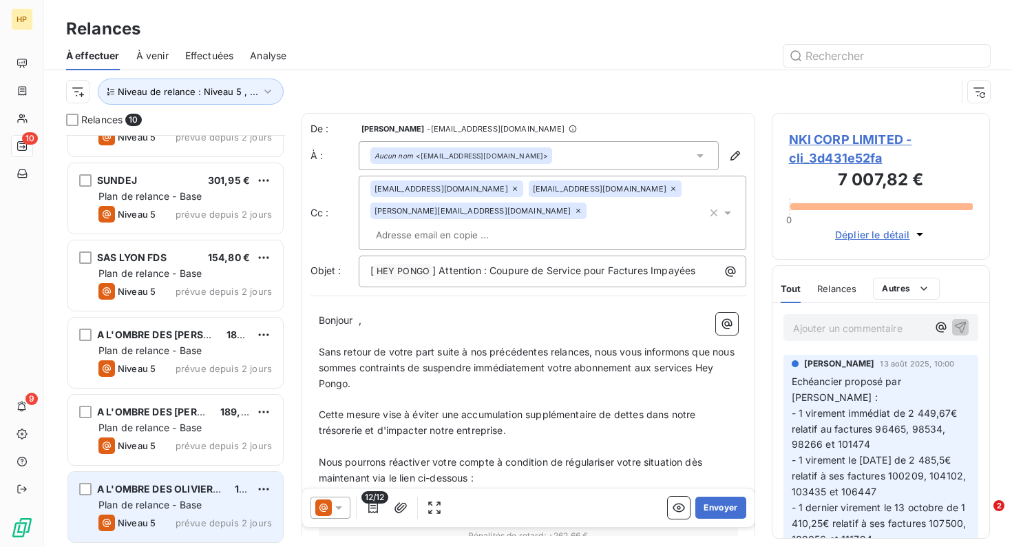
click at [158, 522] on div "Niveau 5 prévue depuis 2 jours" at bounding box center [185, 522] width 174 height 17
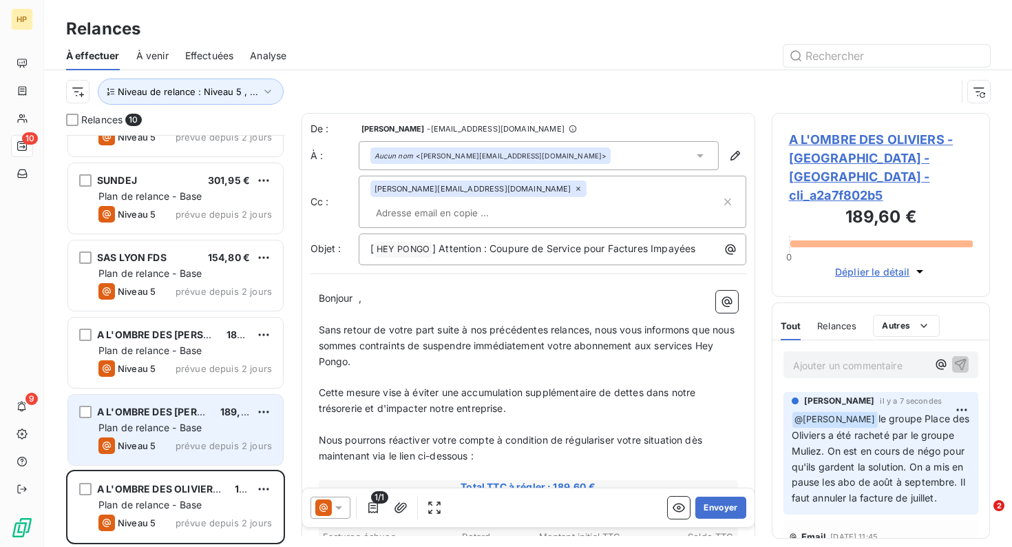
click at [164, 436] on div "A L'OMBRE DES OLIVIERS - Lesquin 189,60 € Plan de relance - Base Niveau 5 prévu…" at bounding box center [175, 430] width 215 height 70
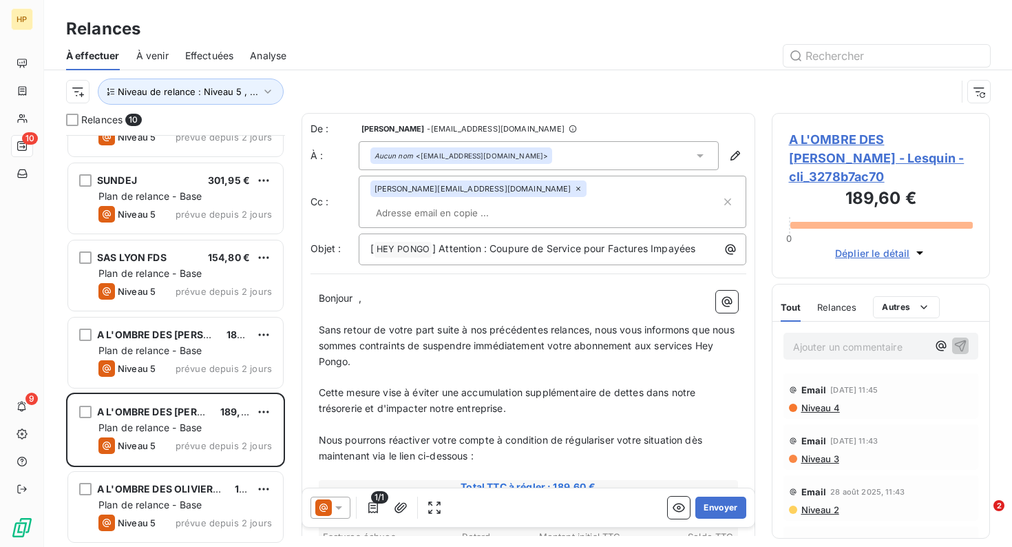
click at [828, 338] on p "Ajouter un commentaire ﻿" at bounding box center [860, 346] width 135 height 17
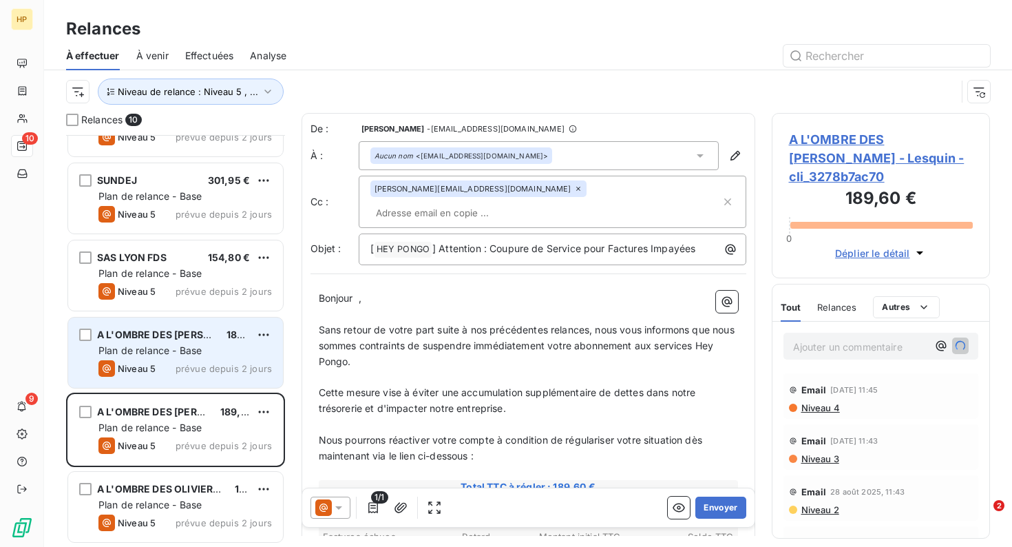
click at [141, 352] on span "Plan de relance - Base" at bounding box center [149, 350] width 103 height 12
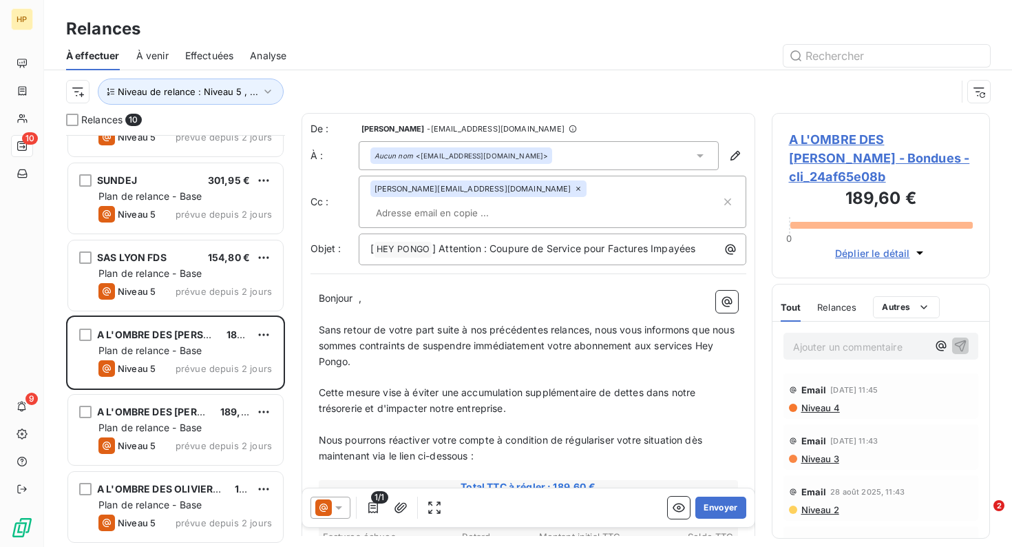
click at [858, 338] on p "Ajouter un commentaire ﻿" at bounding box center [860, 346] width 135 height 17
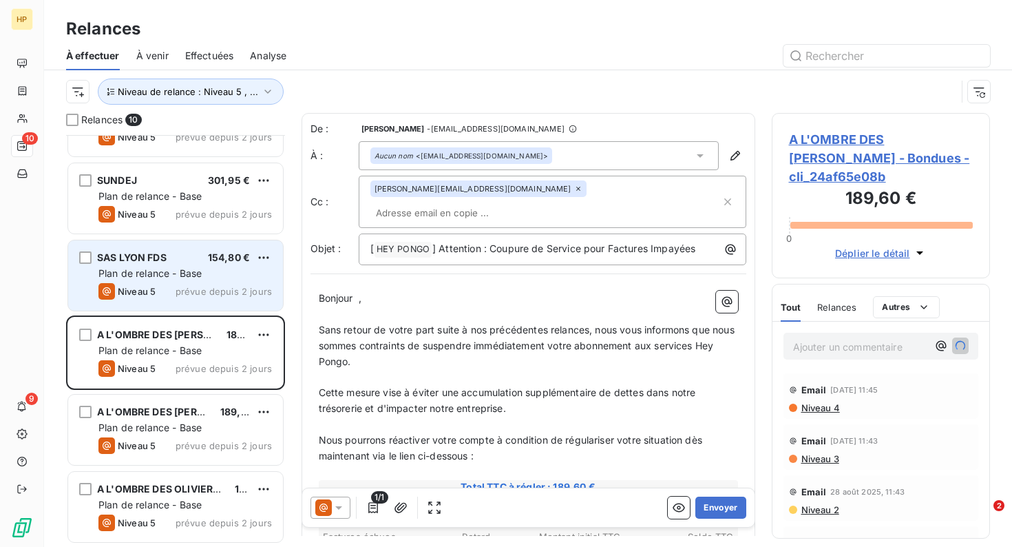
click at [136, 283] on div "Niveau 5" at bounding box center [126, 291] width 57 height 17
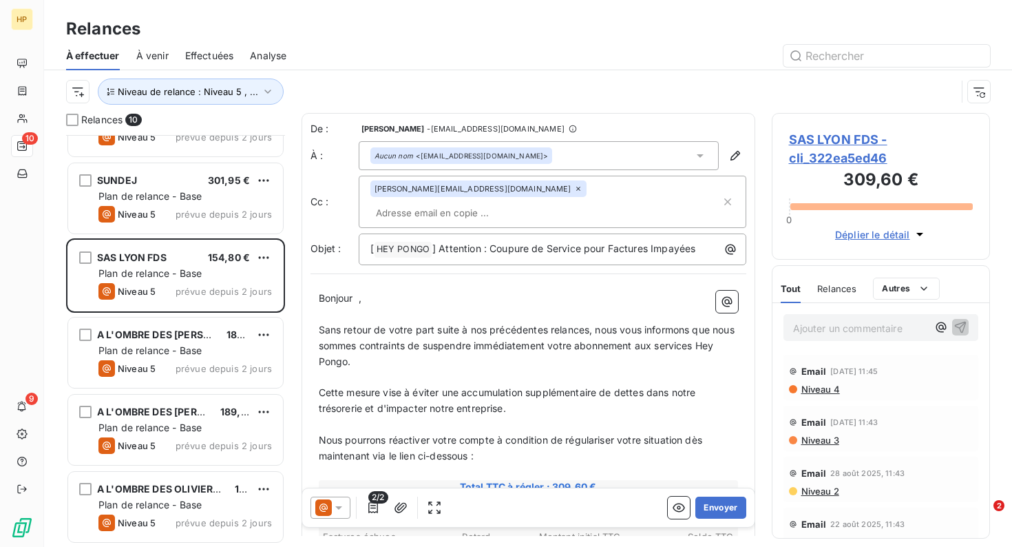
click at [860, 329] on p "Ajouter un commentaire ﻿" at bounding box center [860, 328] width 135 height 17
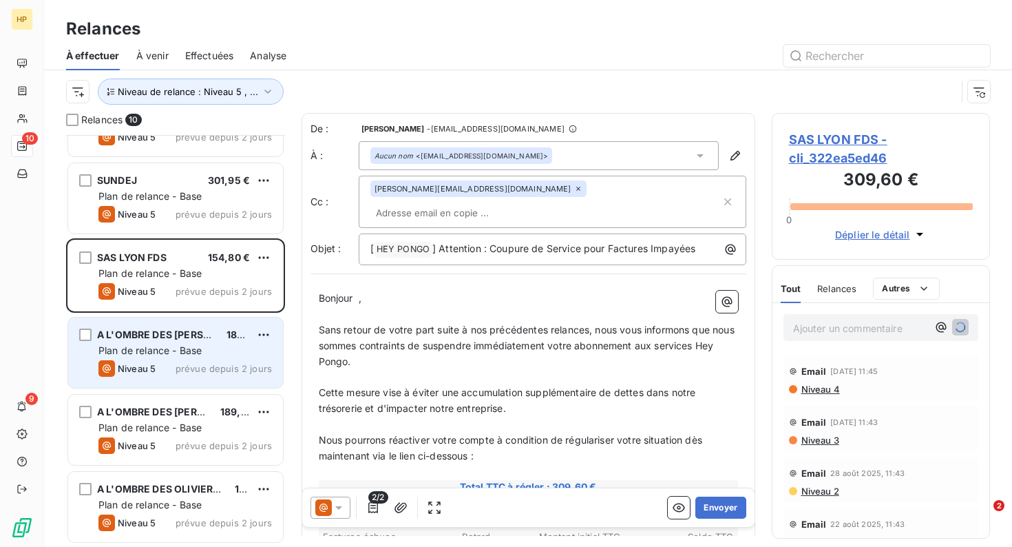
click at [152, 353] on span "Plan de relance - Base" at bounding box center [149, 350] width 103 height 12
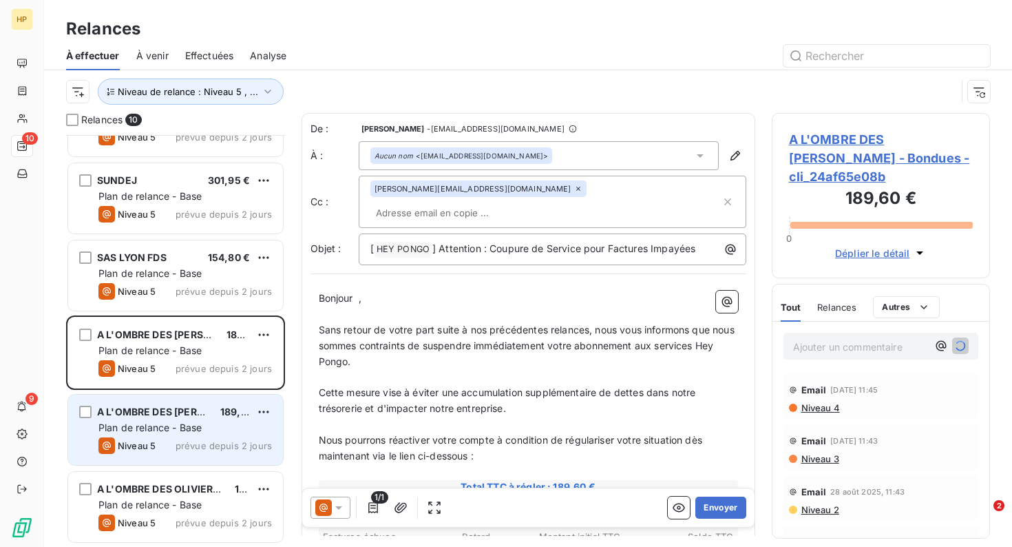
click at [172, 423] on span "Plan de relance - Base" at bounding box center [149, 427] width 103 height 12
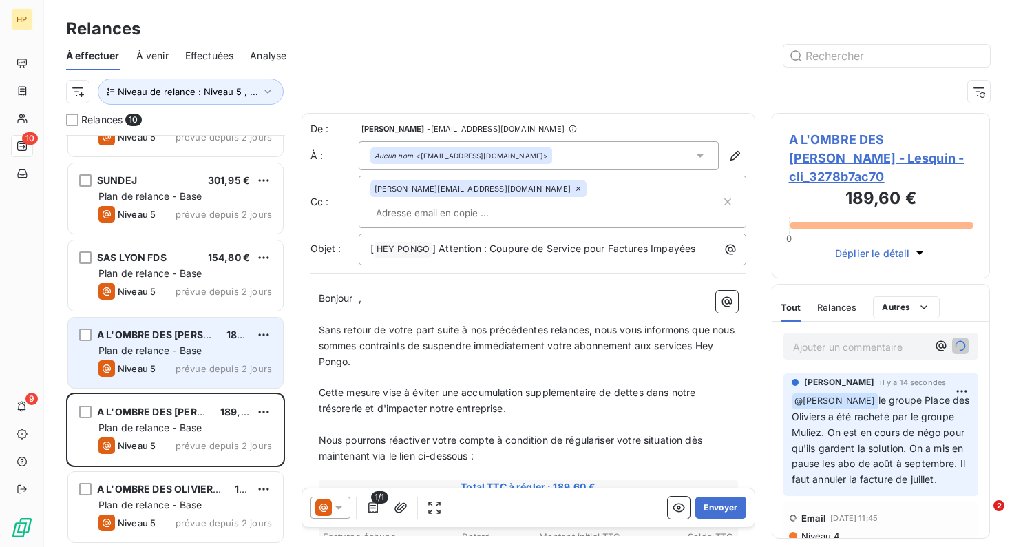
click at [160, 365] on div "Niveau 5 prévue depuis 2 jours" at bounding box center [185, 368] width 174 height 17
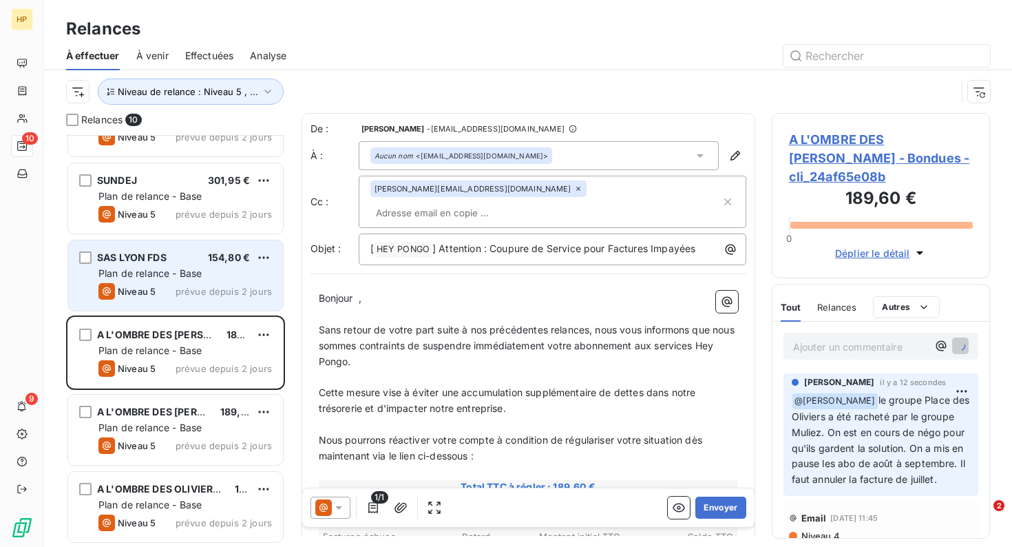
click at [163, 307] on div "SAS LYON FDS 154,80 € Plan de relance - Base Niveau 5 prévue depuis 2 jours" at bounding box center [175, 275] width 215 height 70
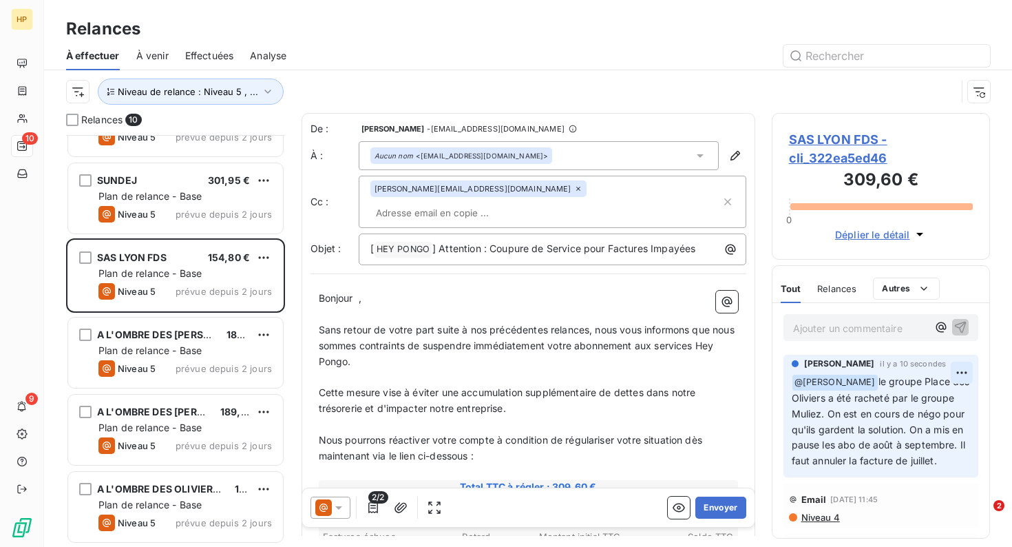
click at [959, 369] on html "HP 10 9 Relances À effectuer À venir Effectuées Analyse Niveau de relance : Niv…" at bounding box center [506, 273] width 1012 height 547
click at [925, 425] on div "Supprimer" at bounding box center [929, 428] width 77 height 22
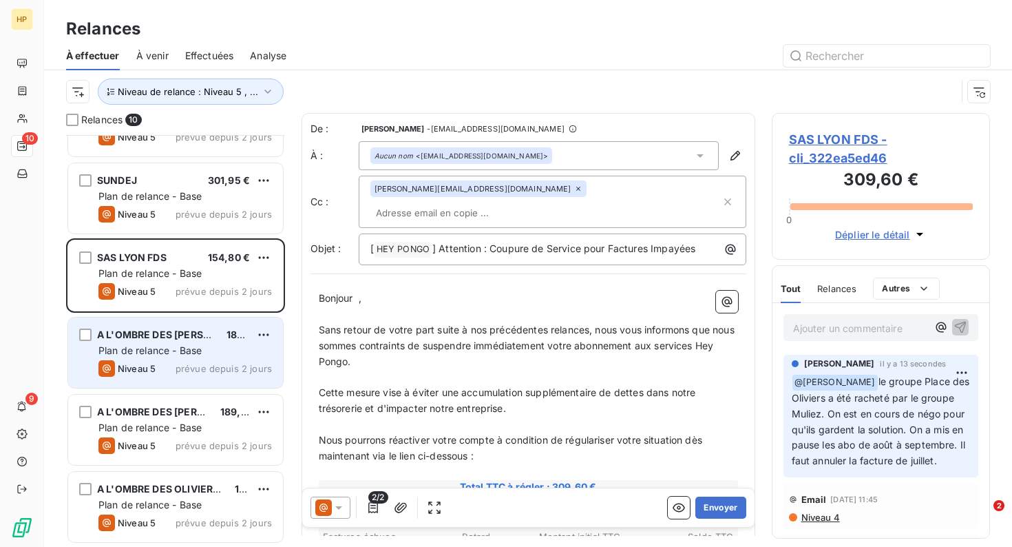
click at [167, 363] on div "Niveau 5 prévue depuis 2 jours" at bounding box center [185, 368] width 174 height 17
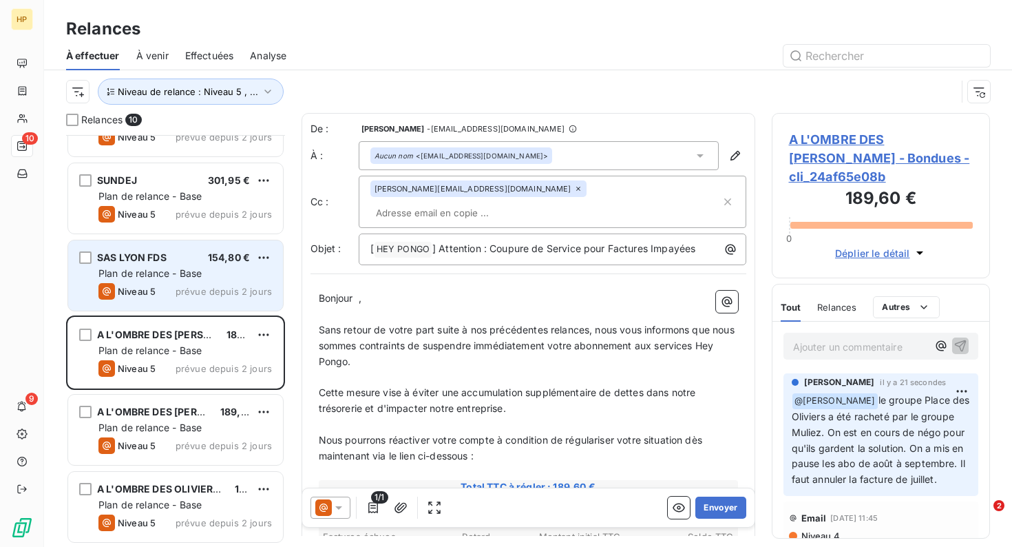
click at [186, 271] on span "Plan de relance - Base" at bounding box center [149, 273] width 103 height 12
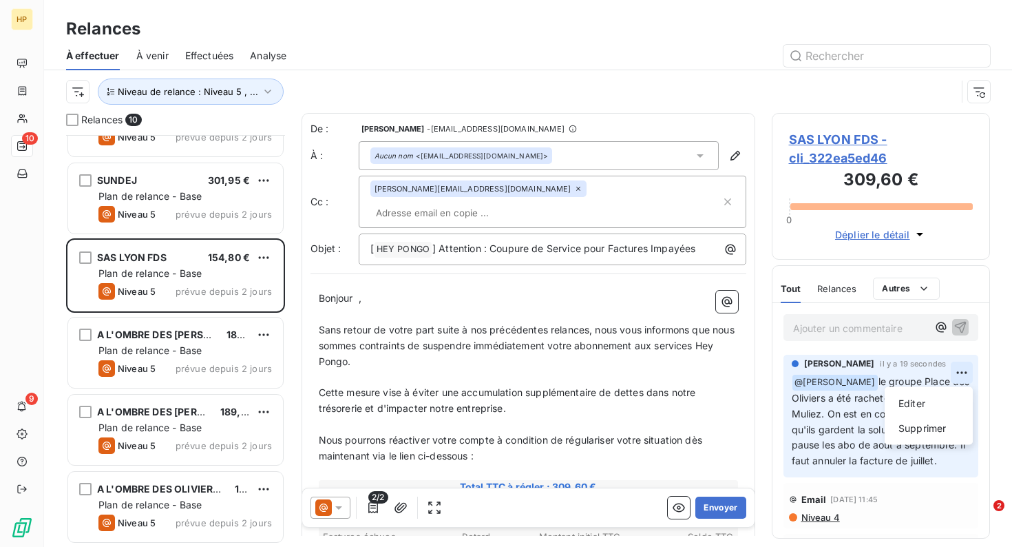
click at [964, 371] on html "HP 10 9 Relances À effectuer À venir Effectuées Analyse Niveau de relance : Niv…" at bounding box center [506, 273] width 1012 height 547
click at [929, 423] on div "Supprimer" at bounding box center [929, 428] width 77 height 22
click at [962, 372] on html "HP 10 9 Relances À effectuer À venir Effectuées Analyse Niveau de relance : Niv…" at bounding box center [506, 273] width 1012 height 547
click at [929, 420] on div "Supprimer" at bounding box center [929, 428] width 77 height 22
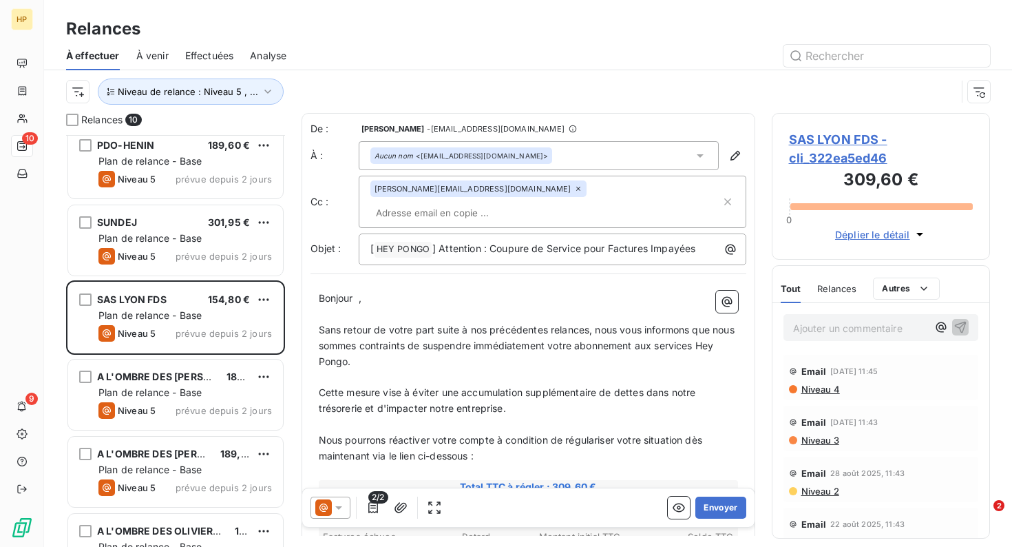
scroll to position [360, 0]
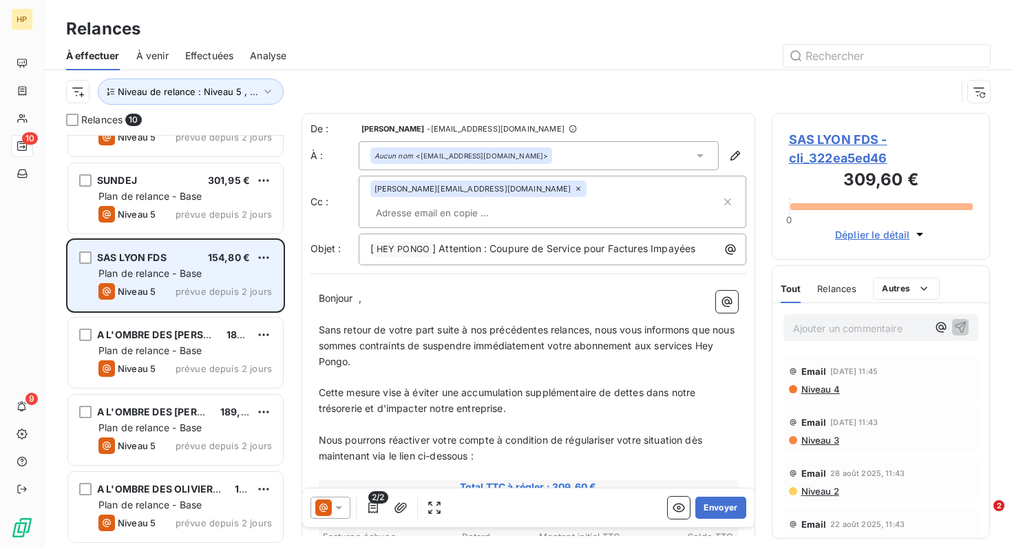
click at [156, 275] on span "Plan de relance - Base" at bounding box center [149, 273] width 103 height 12
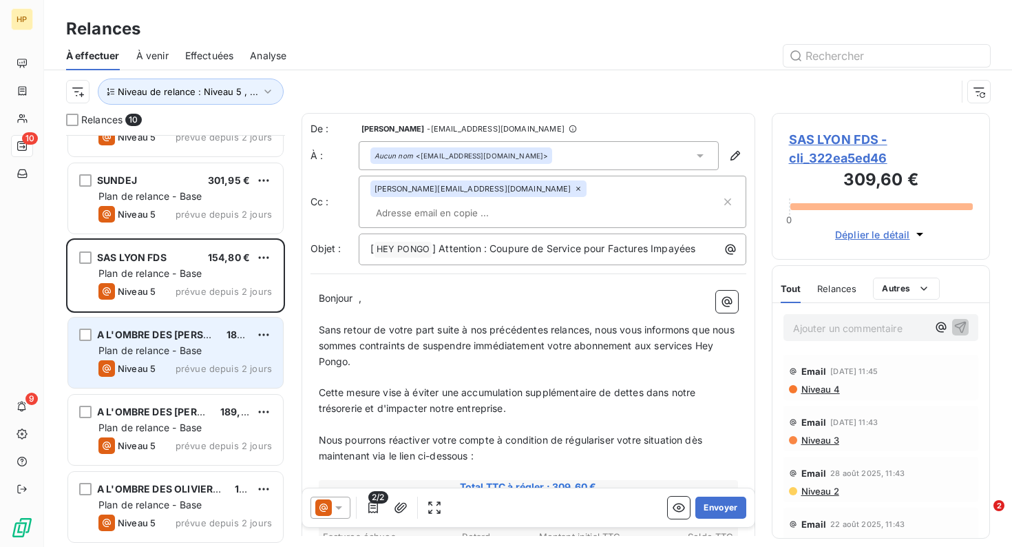
click at [156, 344] on span "Plan de relance - Base" at bounding box center [149, 350] width 103 height 12
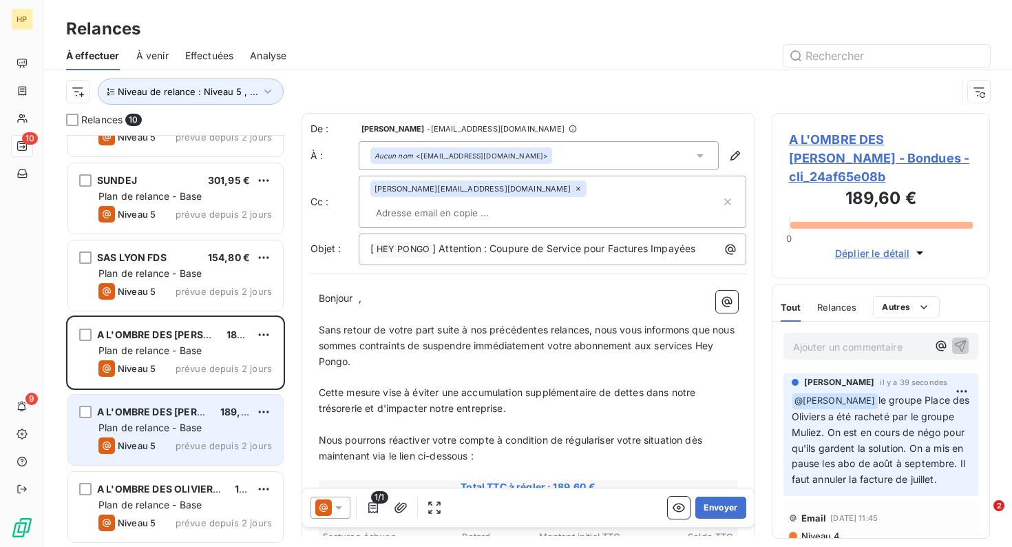
click at [165, 433] on span "Plan de relance - Base" at bounding box center [149, 427] width 103 height 12
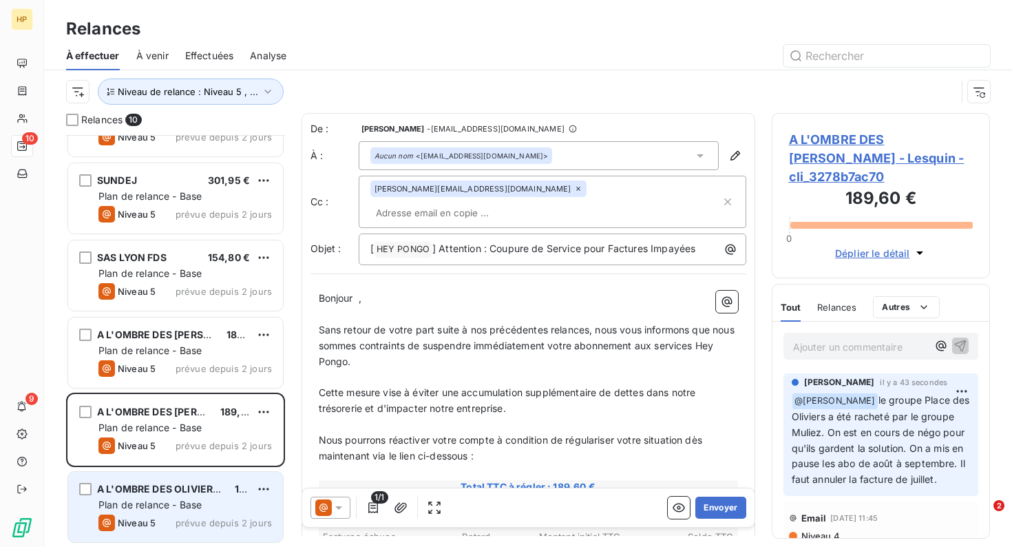
click at [158, 517] on div "Niveau 5 prévue depuis 2 jours" at bounding box center [185, 522] width 174 height 17
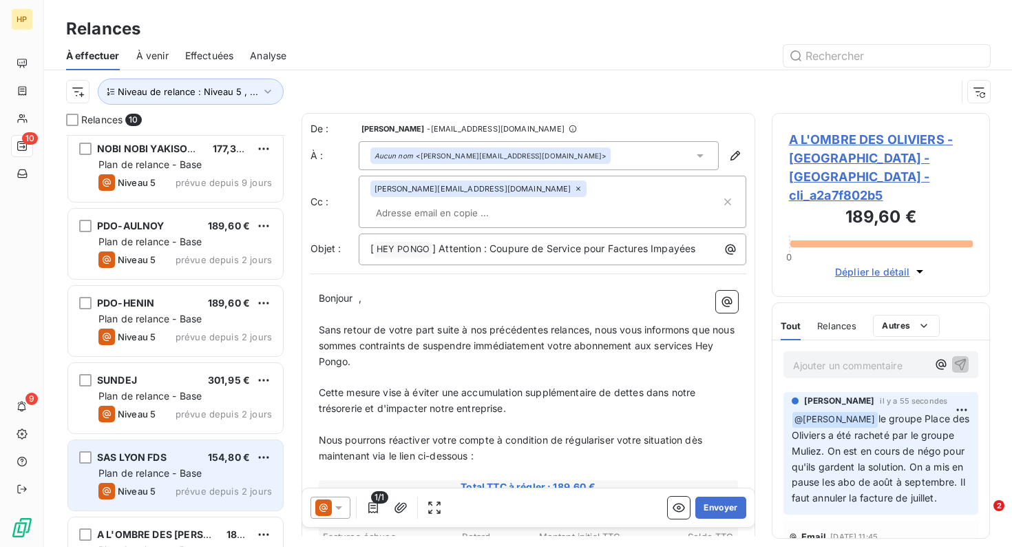
scroll to position [142, 0]
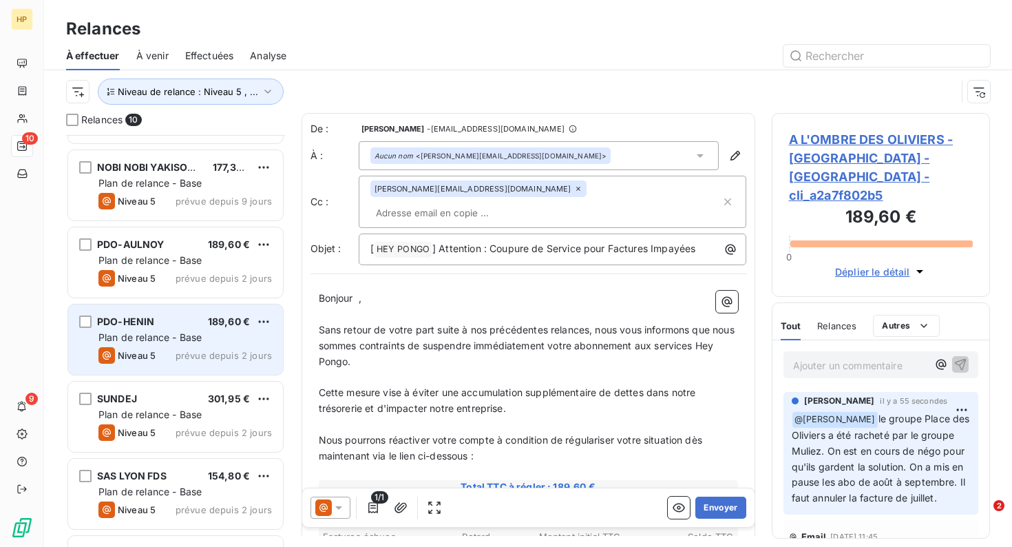
click at [163, 340] on span "Plan de relance - Base" at bounding box center [149, 337] width 103 height 12
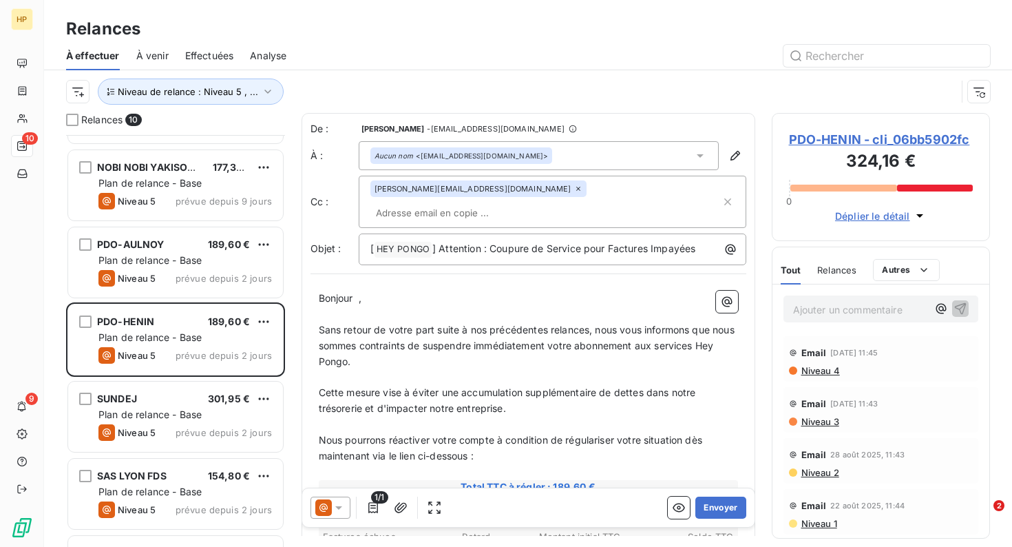
click at [818, 307] on p "Ajouter un commentaire ﻿" at bounding box center [860, 309] width 135 height 17
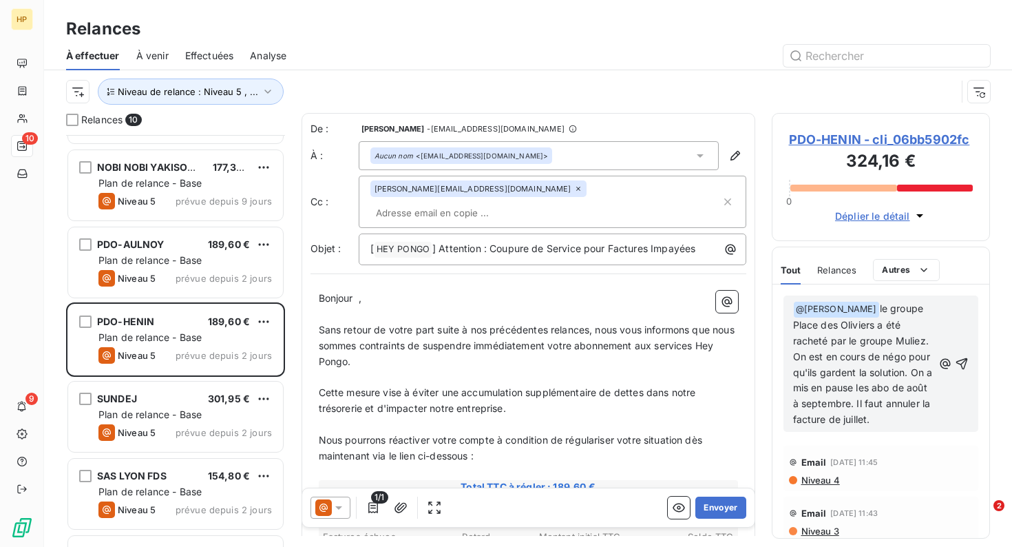
click at [917, 140] on span "PDO-HENIN - cli_06bb5902fc" at bounding box center [881, 139] width 185 height 19
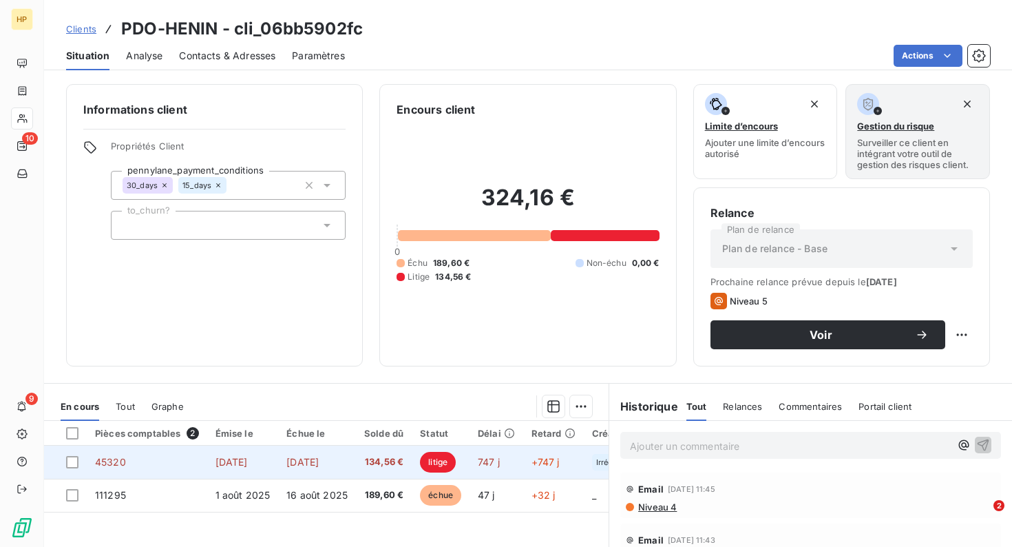
click at [319, 465] on span "[DATE]" at bounding box center [303, 462] width 32 height 12
click at [248, 458] on span "[DATE]" at bounding box center [232, 462] width 32 height 12
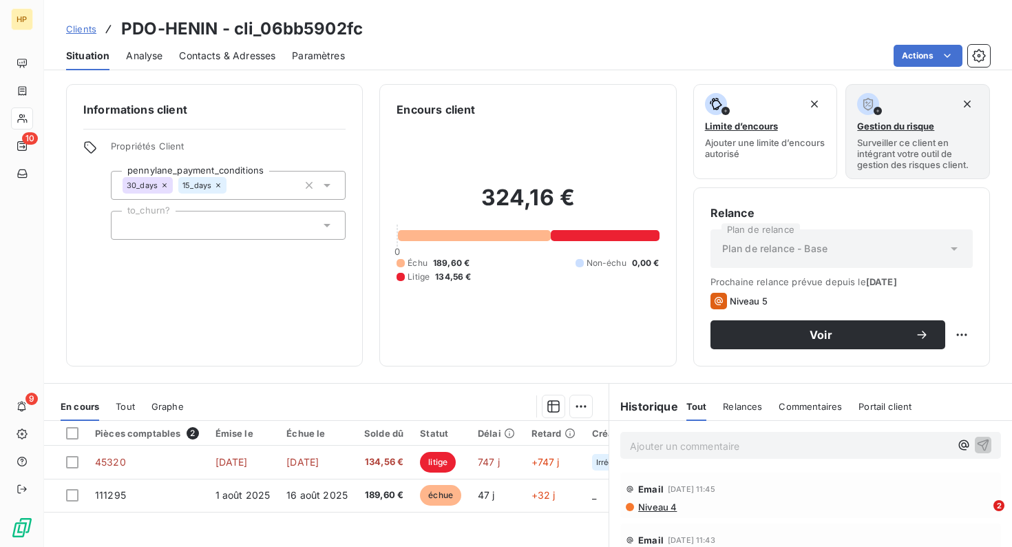
click at [733, 439] on p "Ajouter un commentaire ﻿" at bounding box center [790, 445] width 320 height 17
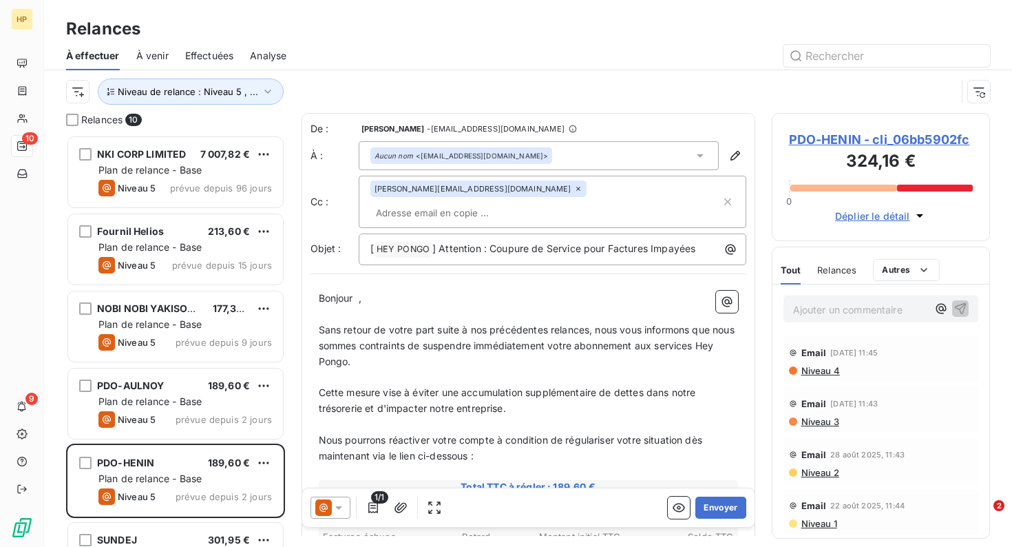
scroll to position [412, 218]
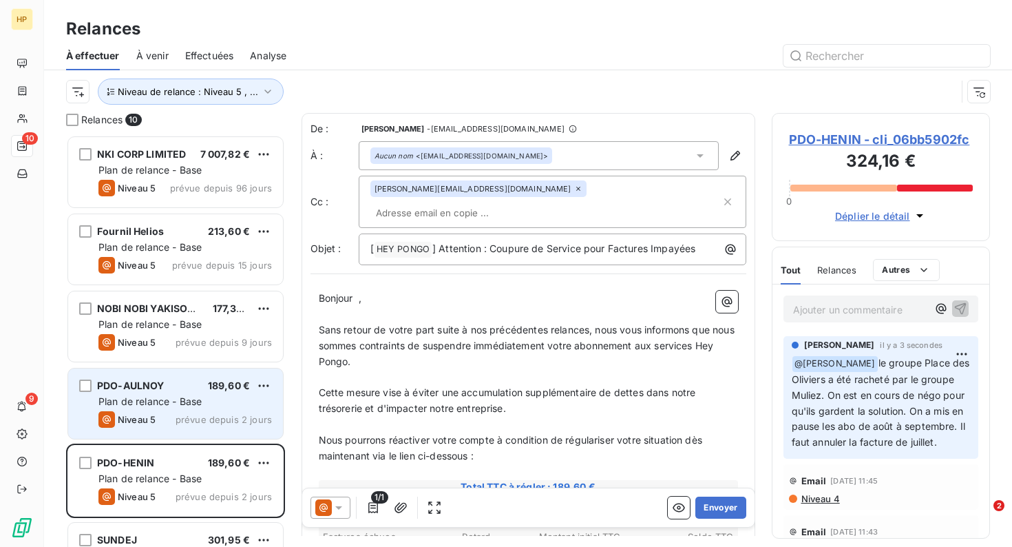
click at [185, 413] on div "Niveau 5 prévue depuis 2 jours" at bounding box center [185, 419] width 174 height 17
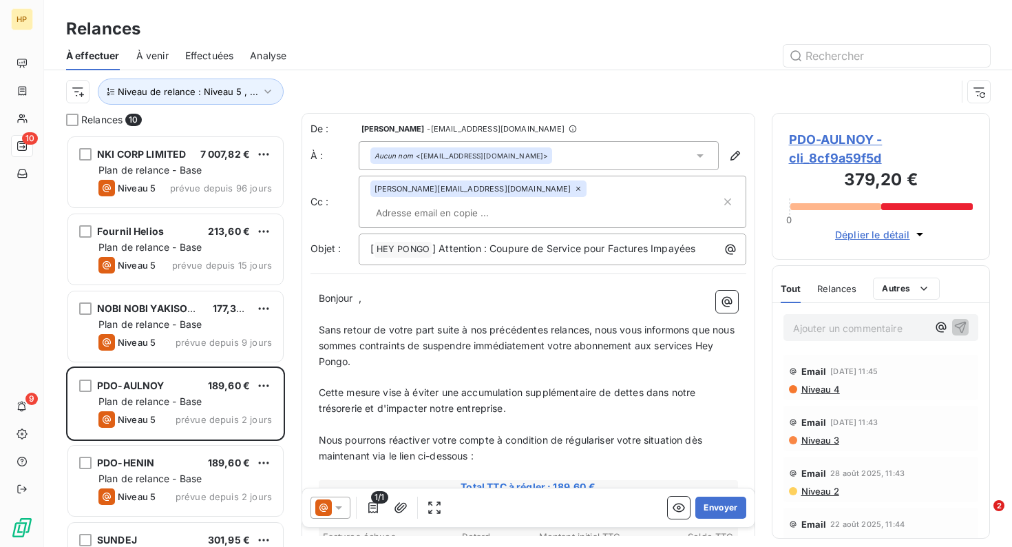
click at [840, 331] on p "Ajouter un commentaire ﻿" at bounding box center [860, 328] width 135 height 17
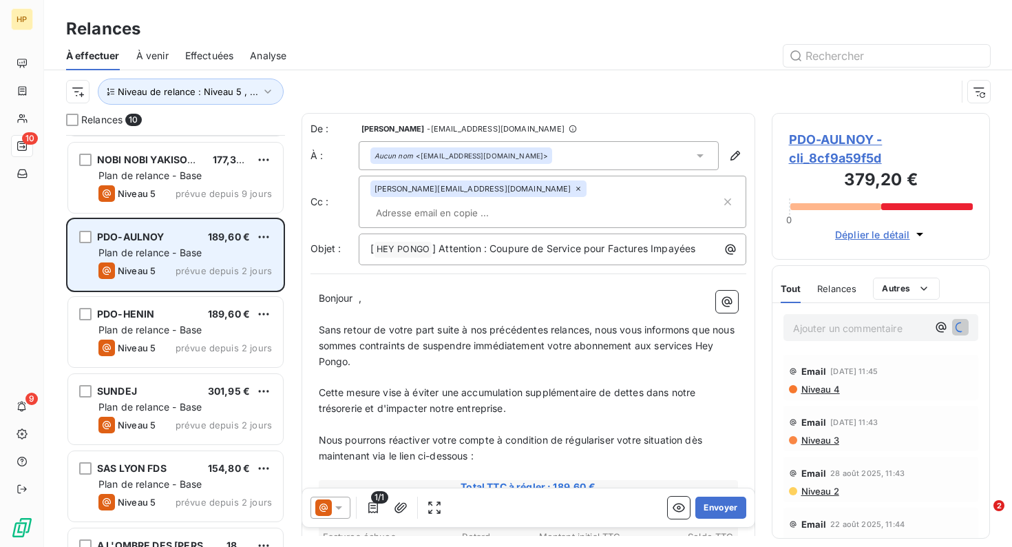
scroll to position [154, 0]
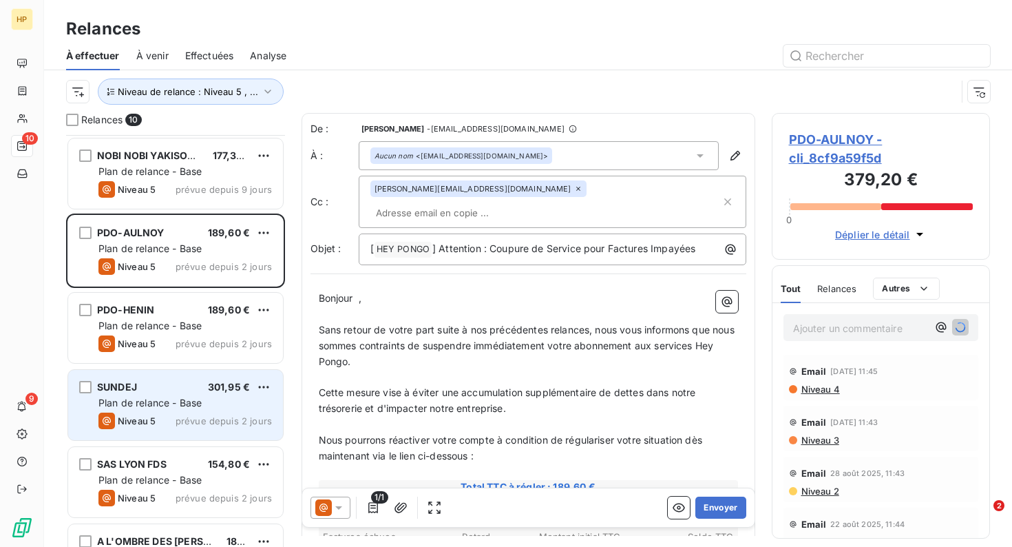
click at [180, 410] on div "SUNDEJ 301,95 € Plan de relance - Base Niveau 5 prévue depuis 2 jours" at bounding box center [175, 405] width 215 height 70
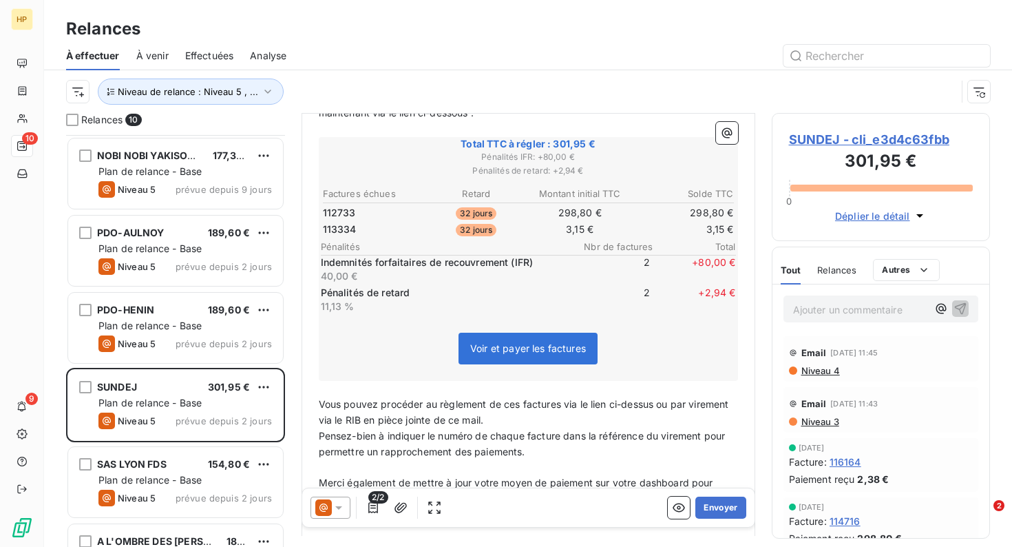
scroll to position [397, 0]
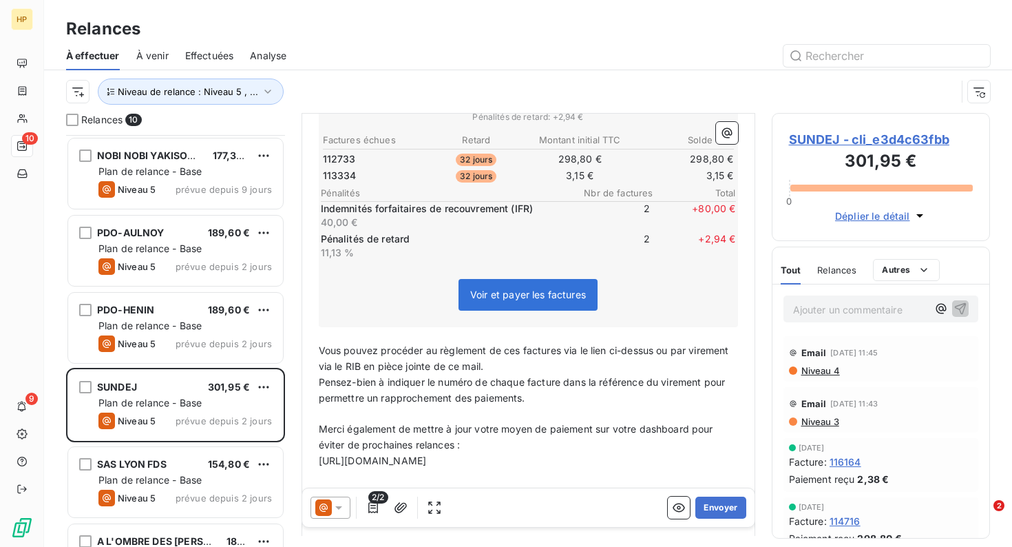
click at [884, 138] on span "SUNDEJ - cli_e3d4c63fbb" at bounding box center [881, 139] width 185 height 19
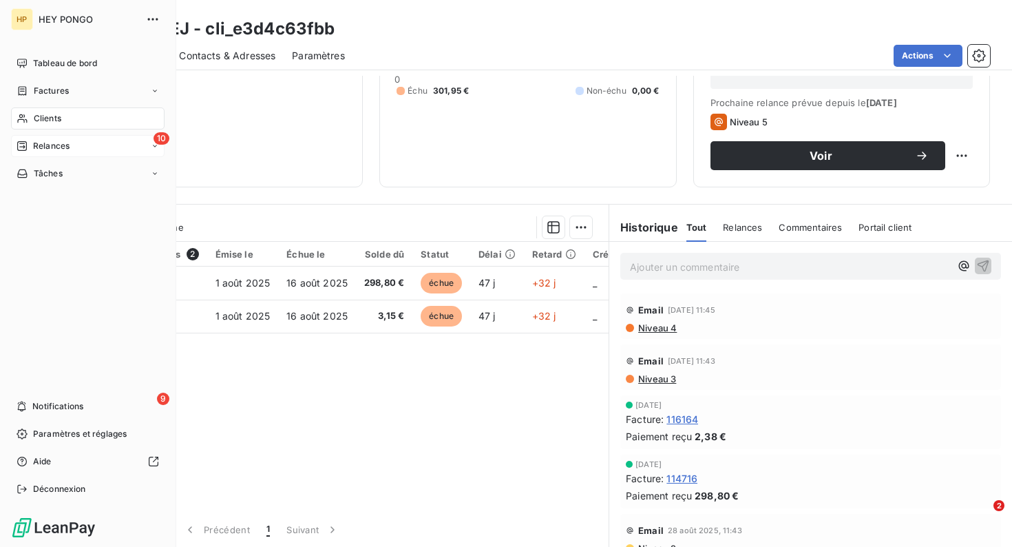
click at [59, 149] on span "Relances" at bounding box center [51, 146] width 37 height 12
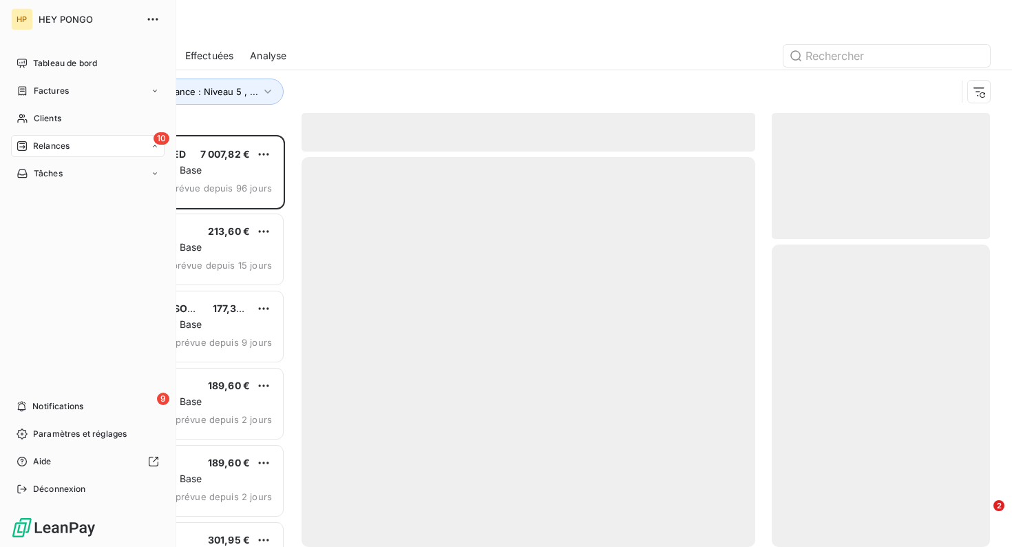
scroll to position [412, 218]
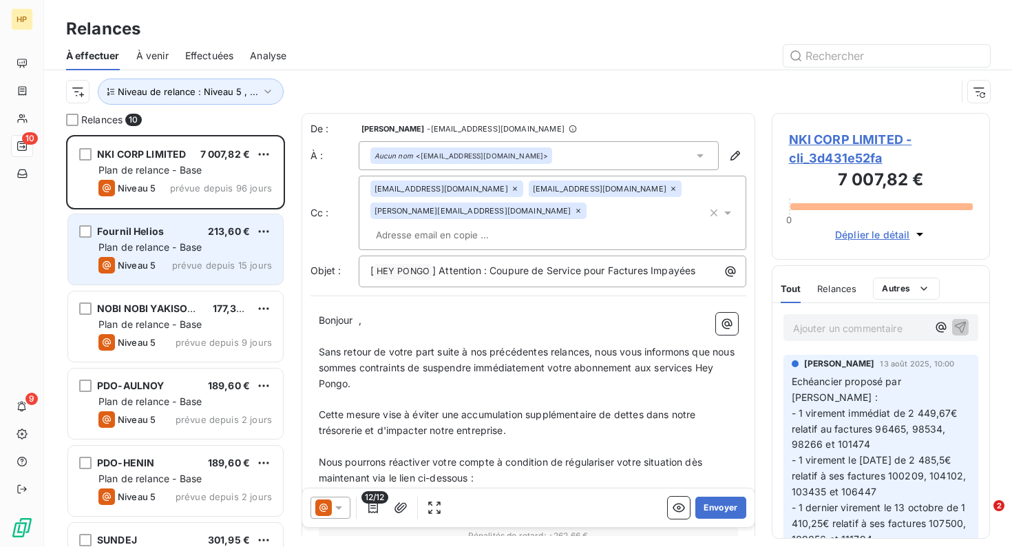
click at [174, 275] on div "Fournil Helios 213,60 € Plan de relance - Base Niveau 5 prévue depuis 15 jours" at bounding box center [175, 249] width 215 height 70
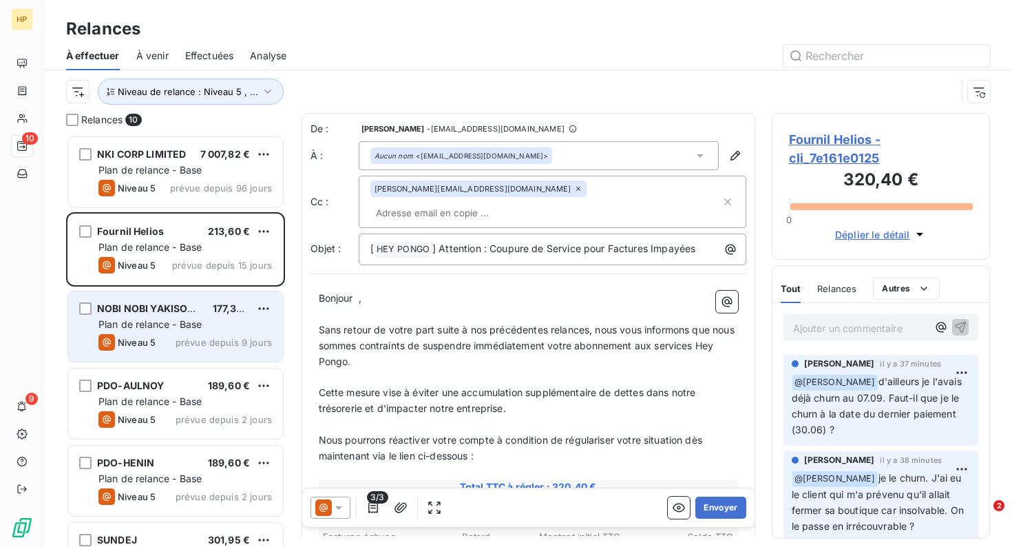
click at [132, 349] on div "Niveau 5" at bounding box center [126, 342] width 57 height 17
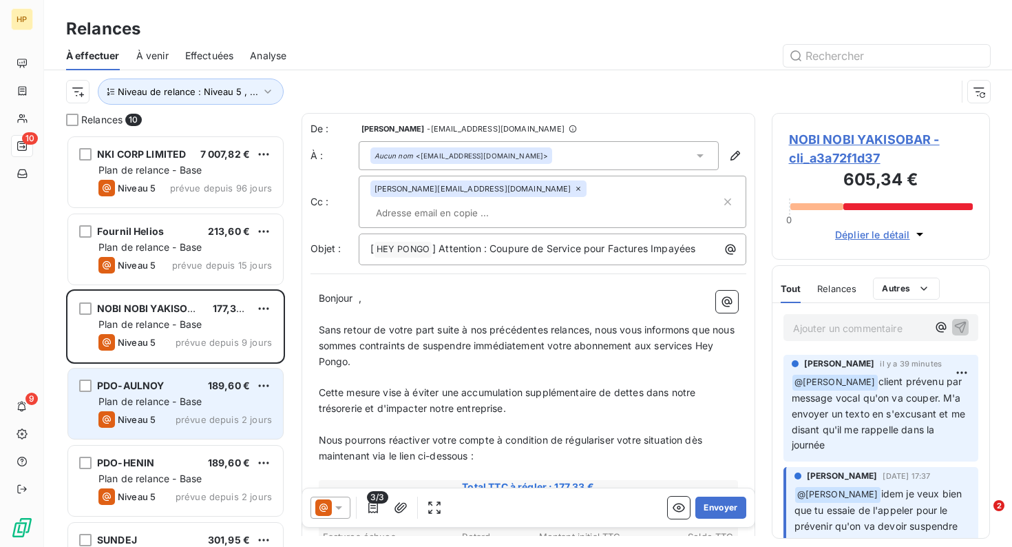
click at [152, 404] on span "Plan de relance - Base" at bounding box center [149, 401] width 103 height 12
